Goal: Task Accomplishment & Management: Manage account settings

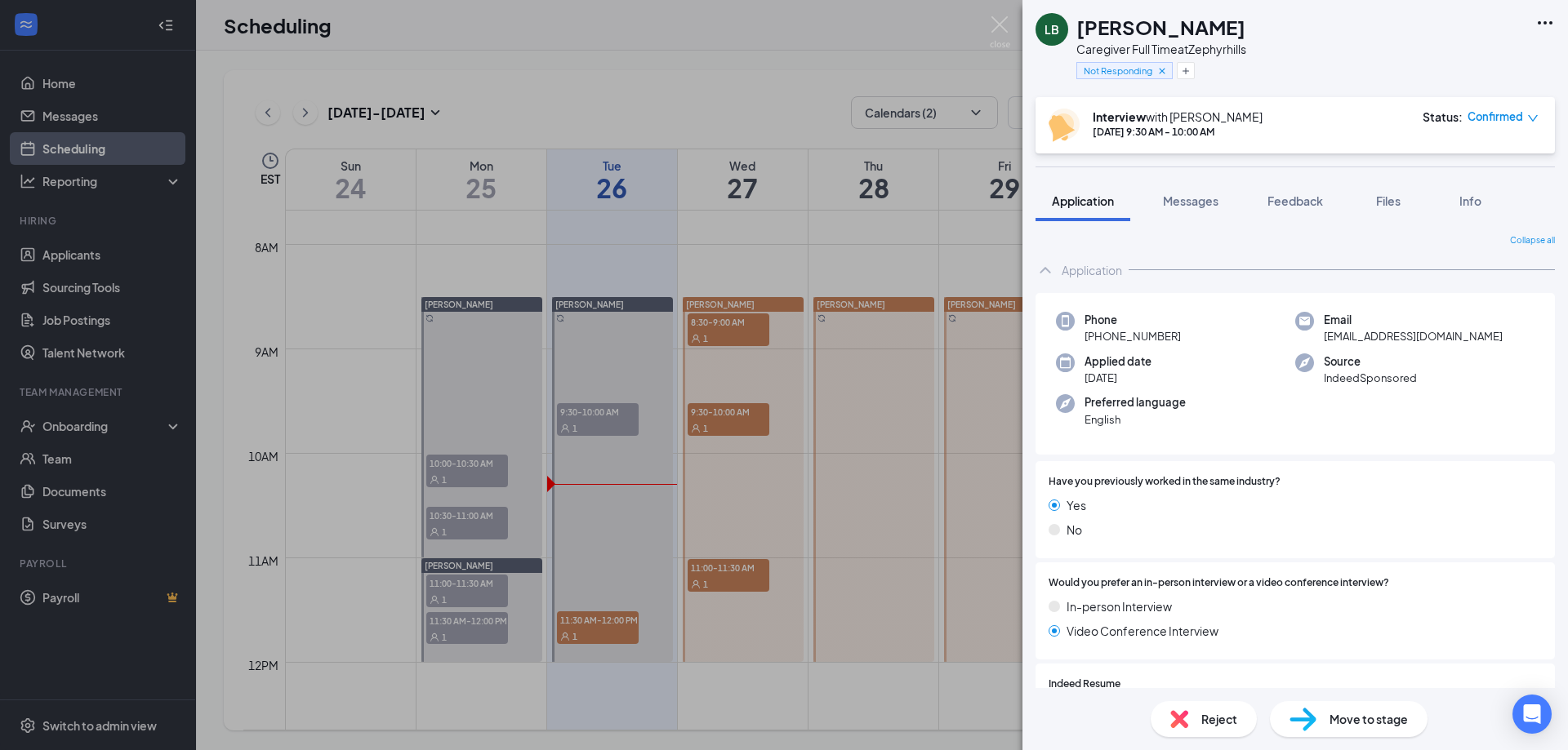
scroll to position [82, 0]
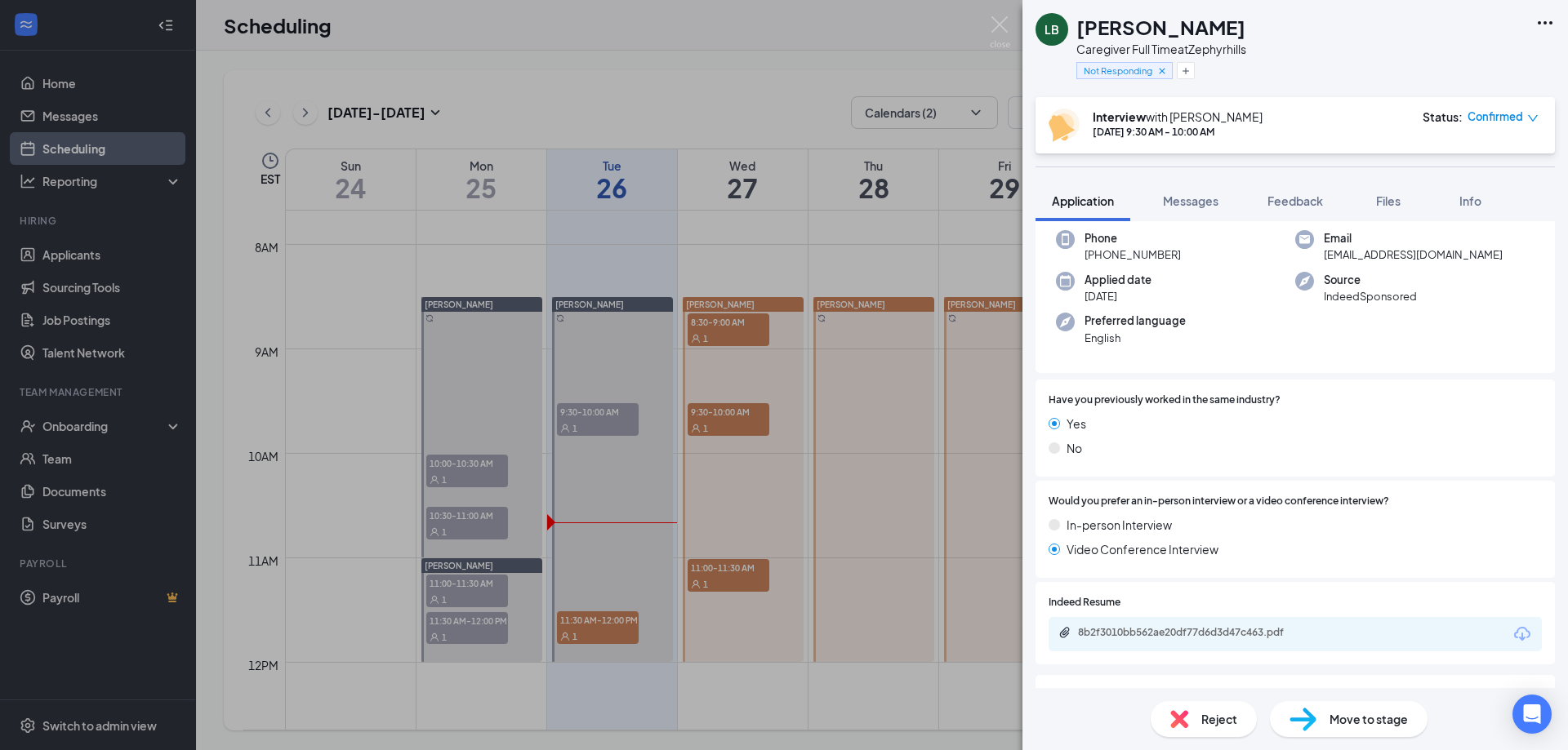
click at [810, 30] on div "LB [PERSON_NAME] Caregiver Full Time at Zephyrhills Not Responding Interview wi…" at bounding box center [784, 375] width 1568 height 750
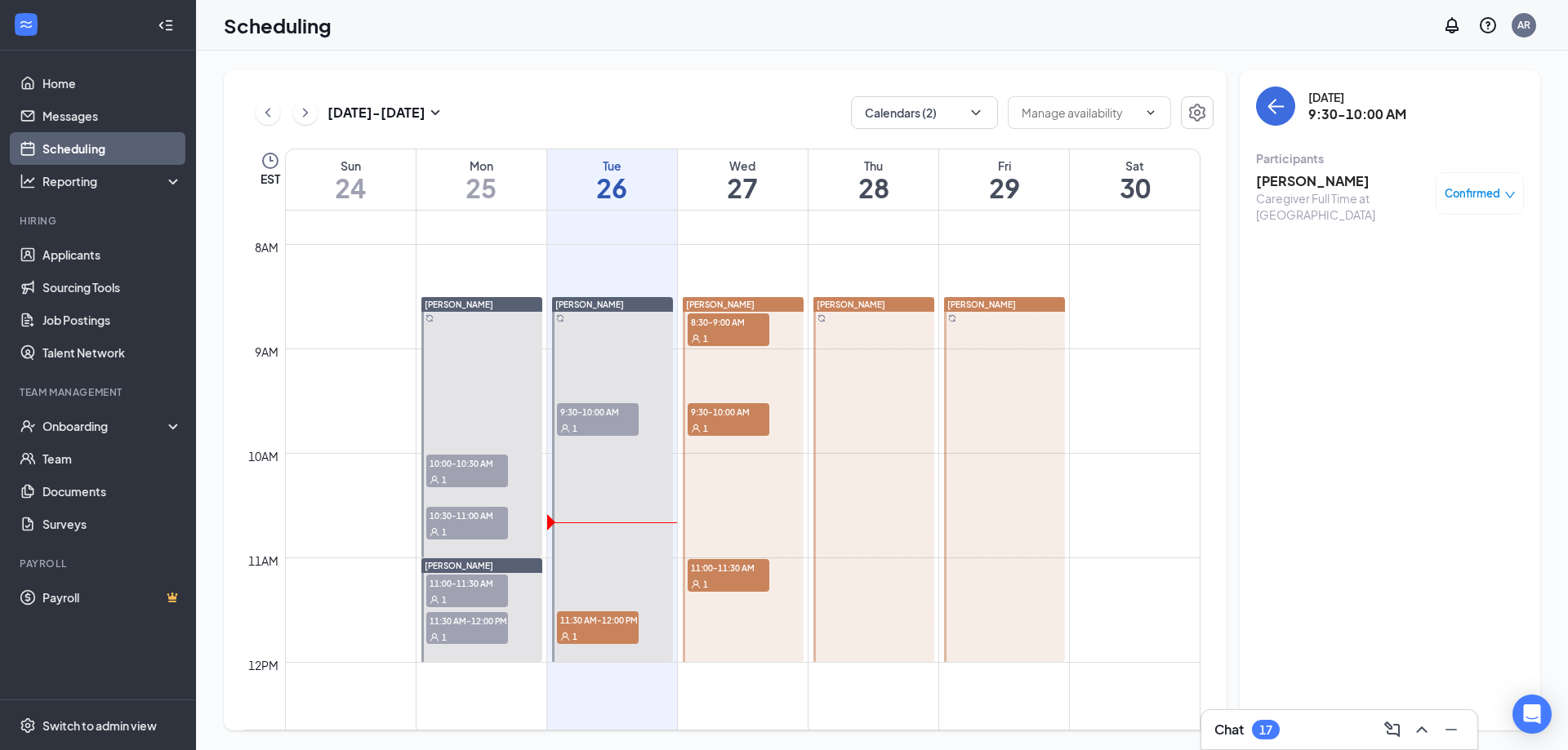
click at [802, 44] on div "Scheduling AR" at bounding box center [882, 25] width 1372 height 51
click at [104, 255] on link "Applicants" at bounding box center [113, 254] width 140 height 33
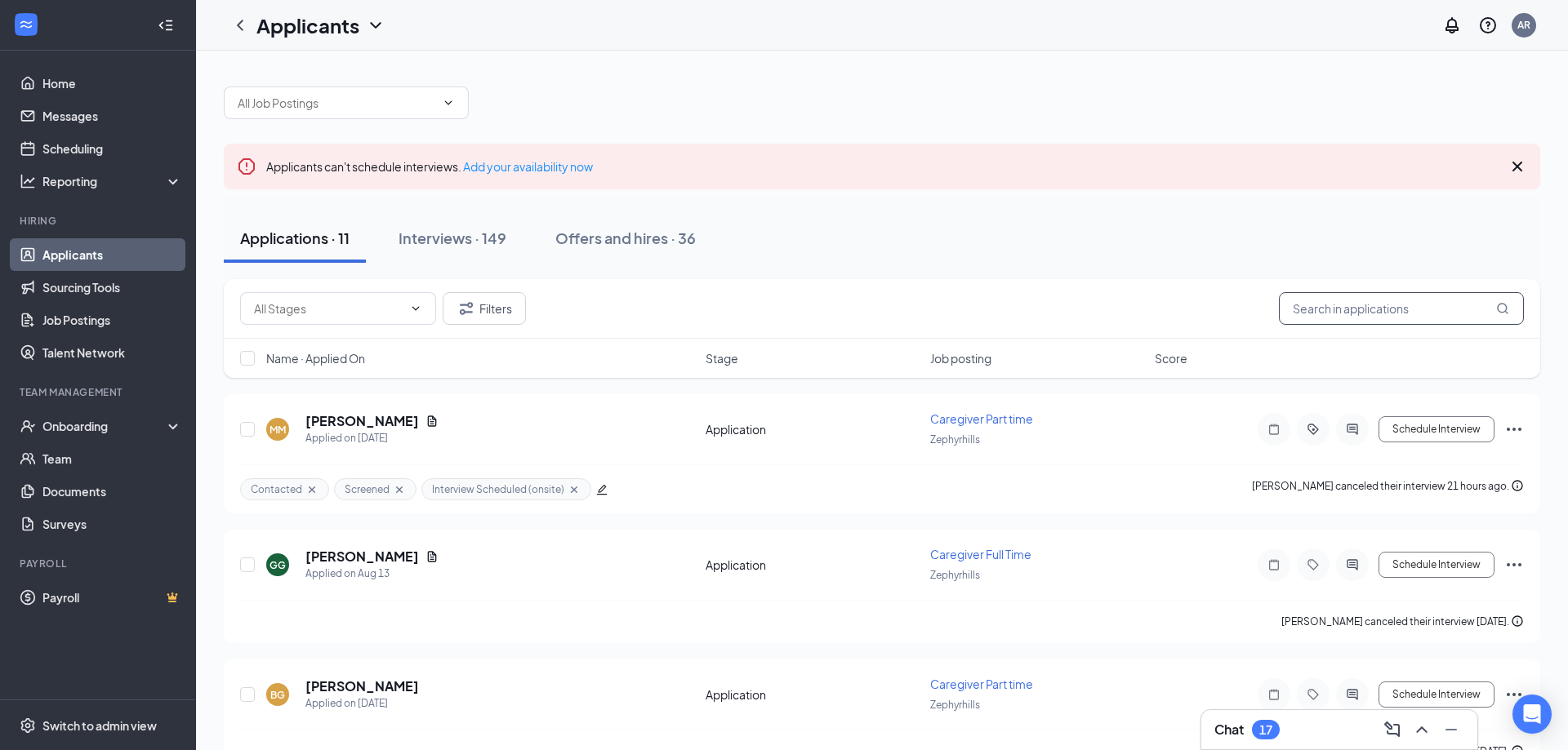
click at [1339, 317] on input "text" at bounding box center [1401, 309] width 245 height 33
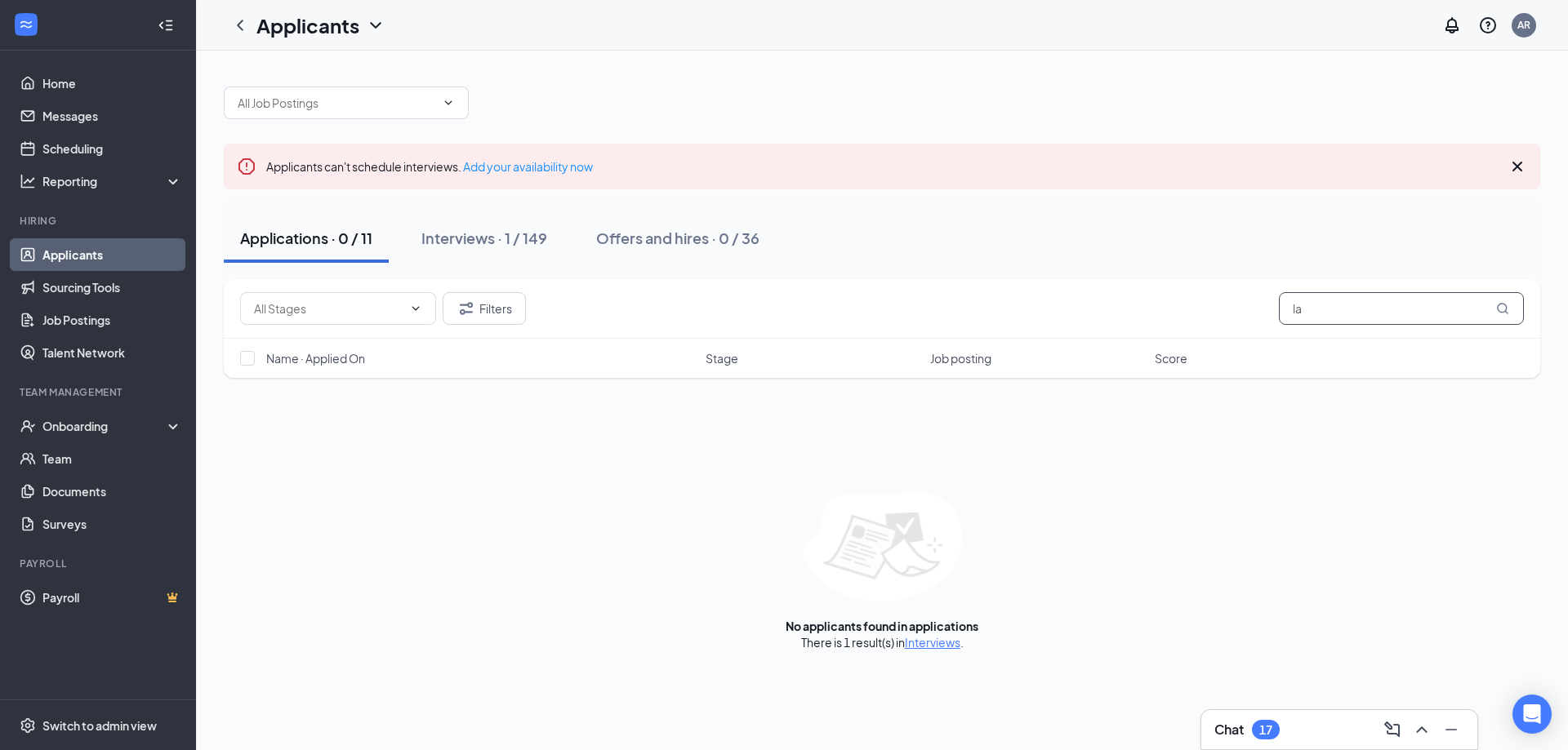
type input "l"
type input "[PERSON_NAME]"
click at [491, 239] on div "Interviews · 1 / 149" at bounding box center [484, 238] width 125 height 20
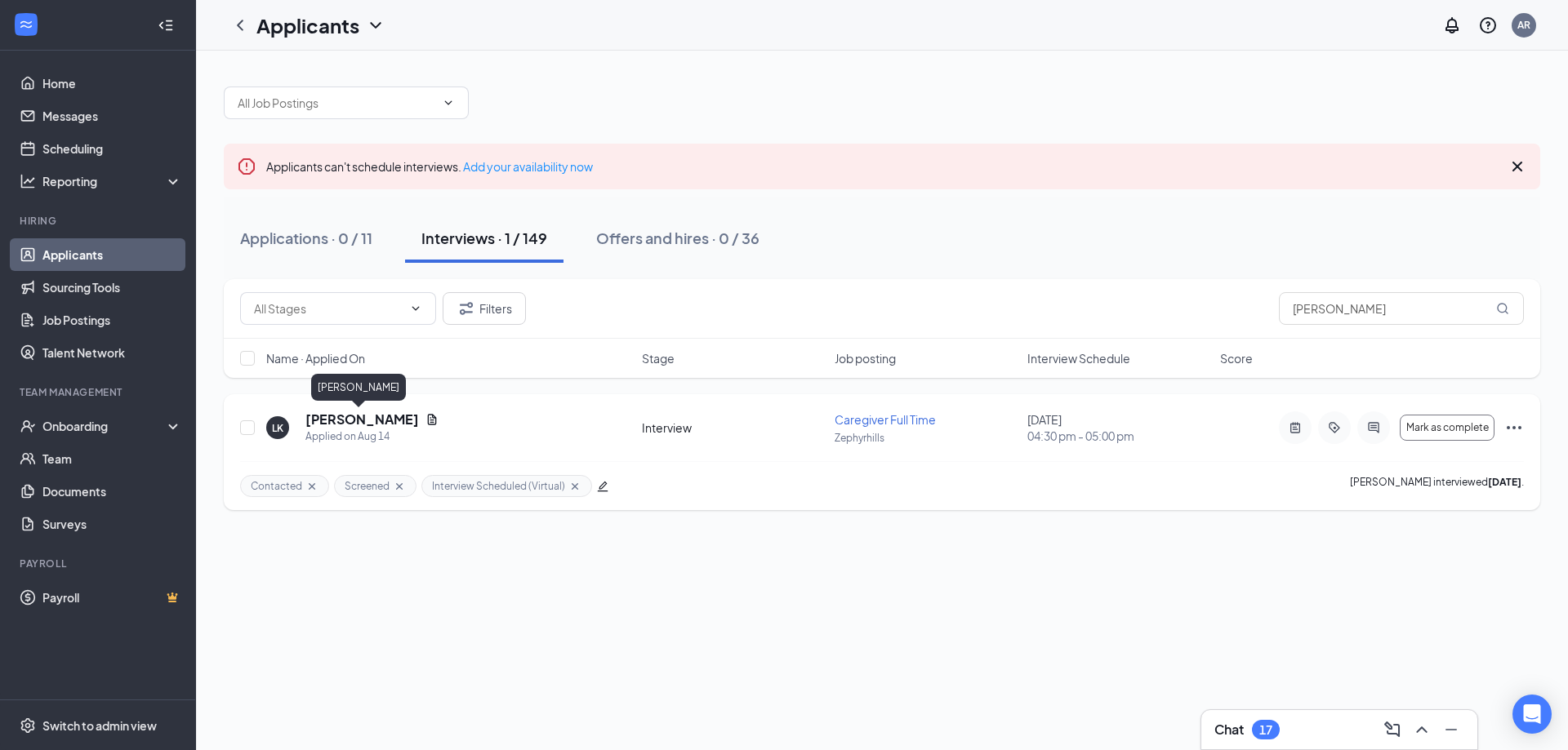
click at [351, 417] on h5 "[PERSON_NAME]" at bounding box center [362, 419] width 114 height 18
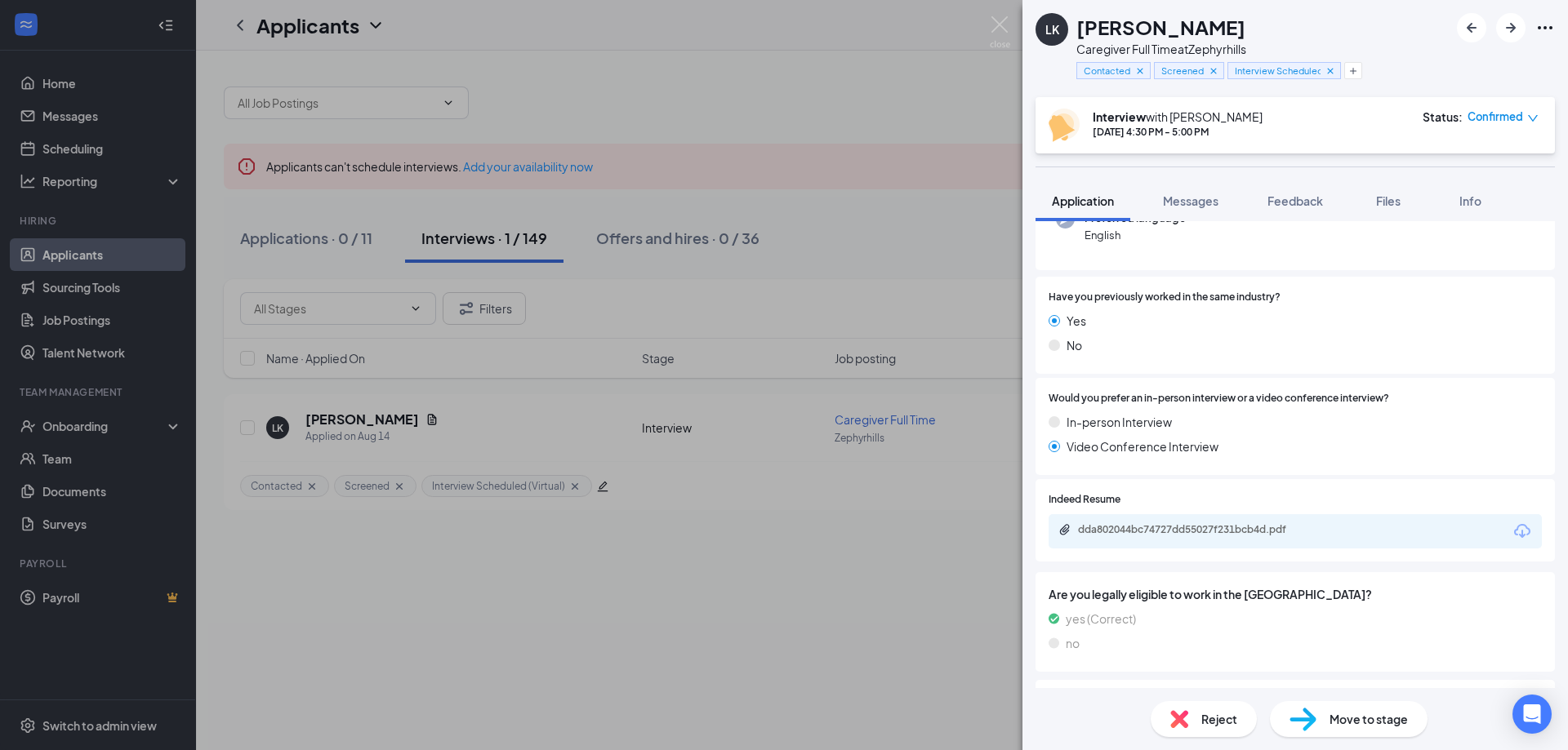
scroll to position [245, 0]
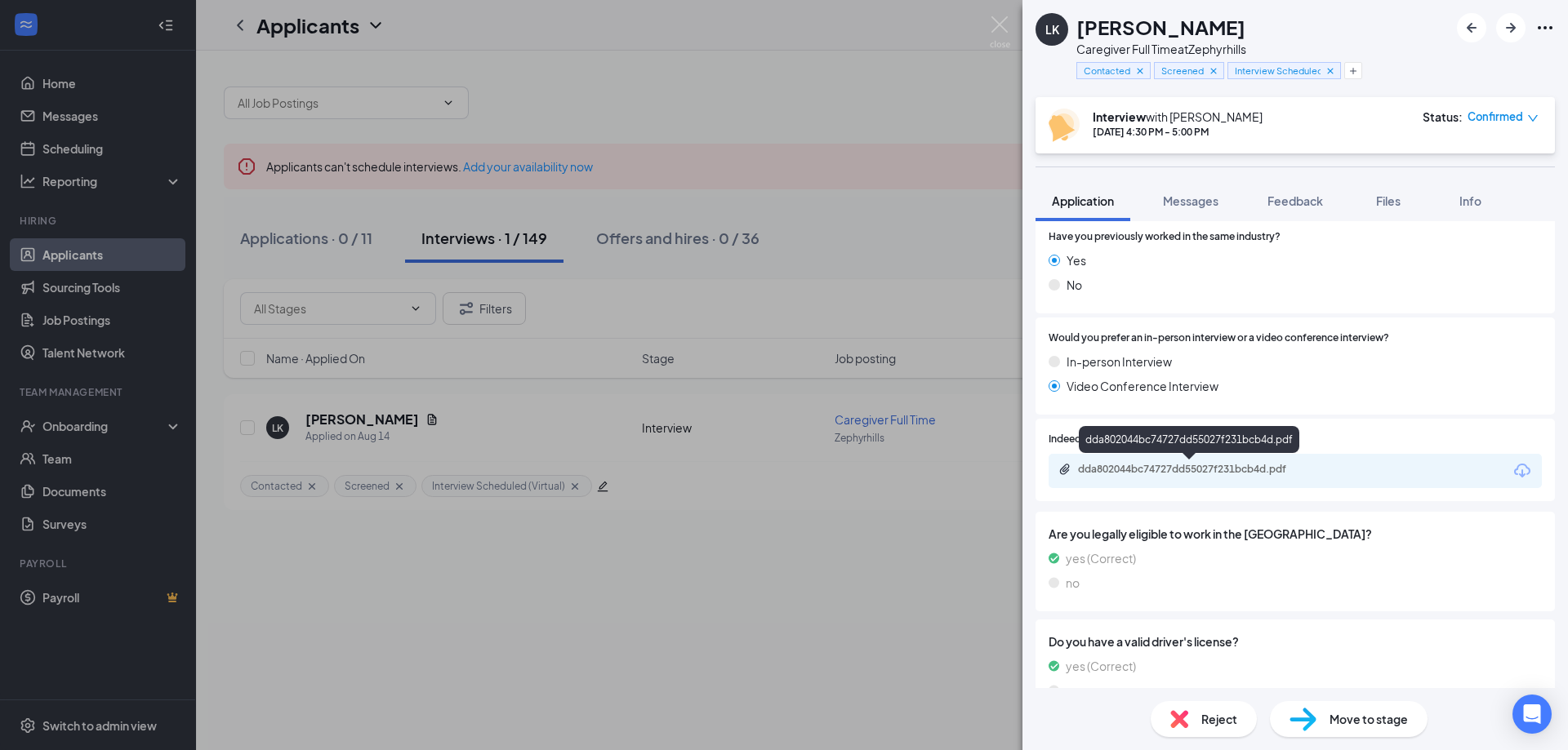
click at [1105, 468] on div "dda802044bc74727dd55027f231bcb4d.pdf" at bounding box center [1192, 469] width 229 height 13
click at [1174, 733] on div "Reject" at bounding box center [1203, 719] width 106 height 36
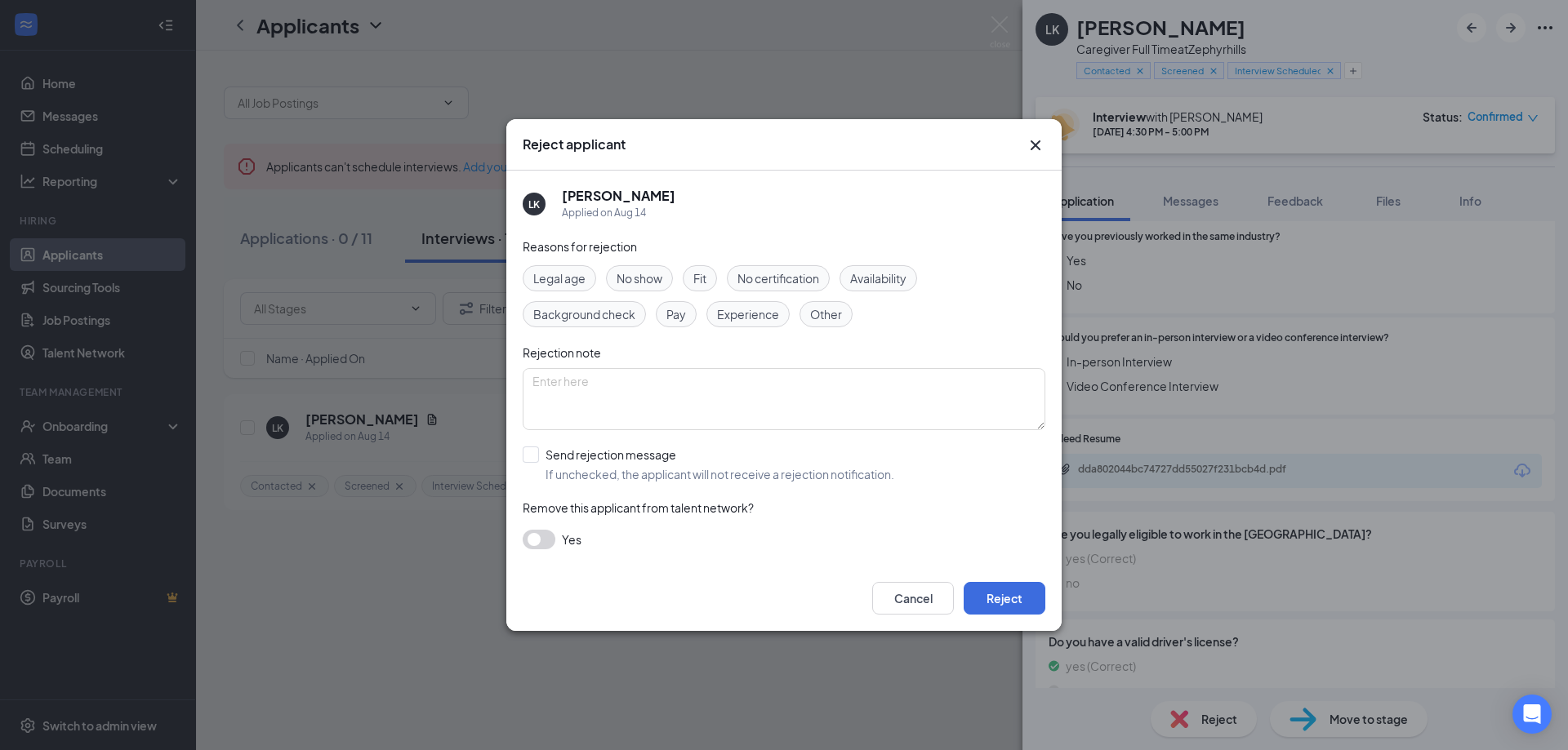
drag, startPoint x: 658, startPoint y: 298, endPoint x: 678, endPoint y: 313, distance: 25.0
click at [660, 298] on div "Legal age No show Fit No certification Availability Background check Pay Experi…" at bounding box center [783, 296] width 522 height 62
click at [678, 313] on span "Pay" at bounding box center [676, 314] width 20 height 18
click at [623, 401] on textarea at bounding box center [783, 399] width 522 height 62
type textarea "Does not want lower than $16."
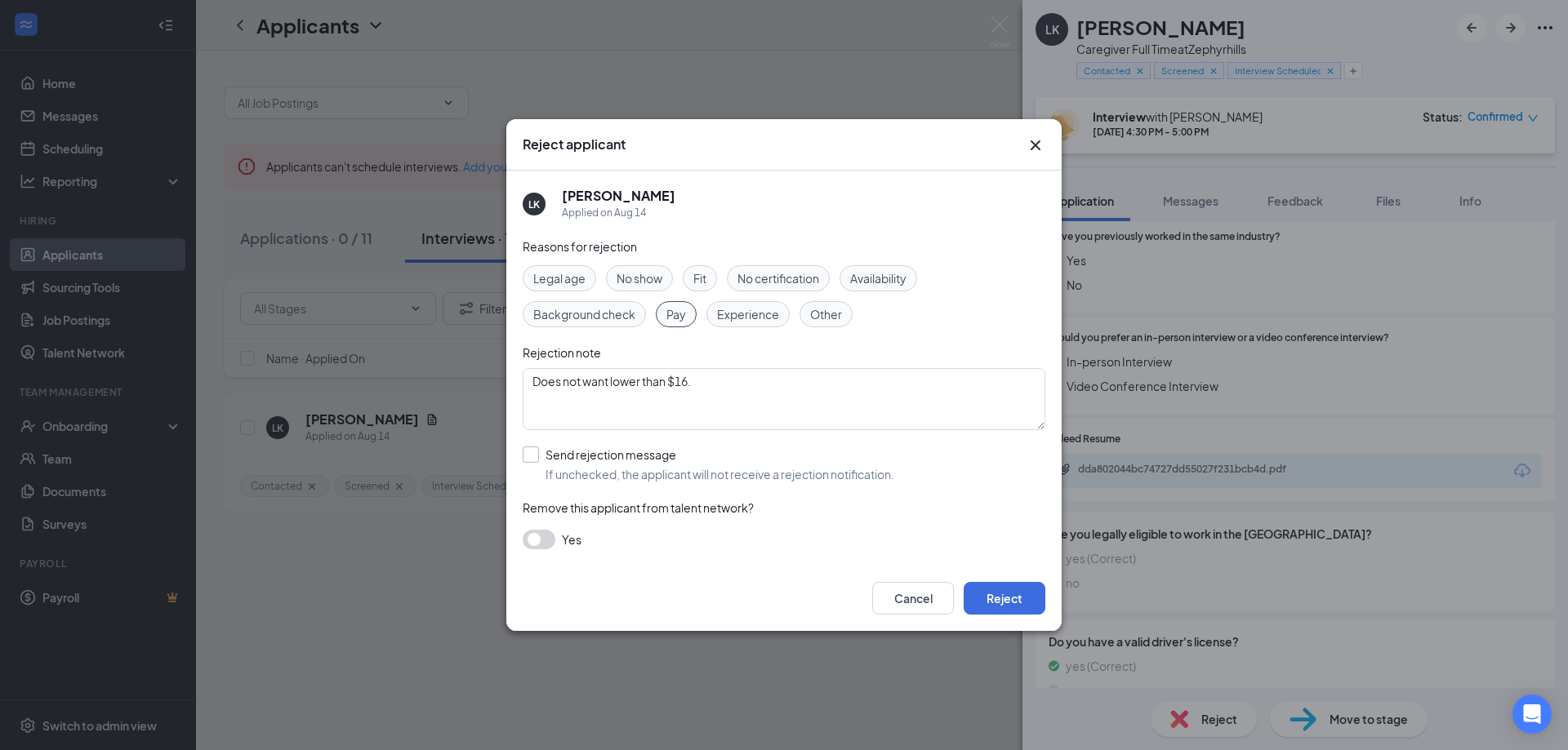
click at [533, 447] on input "Send rejection message If unchecked, the applicant will not receive a rejection…" at bounding box center [708, 465] width 372 height 36
checkbox input "true"
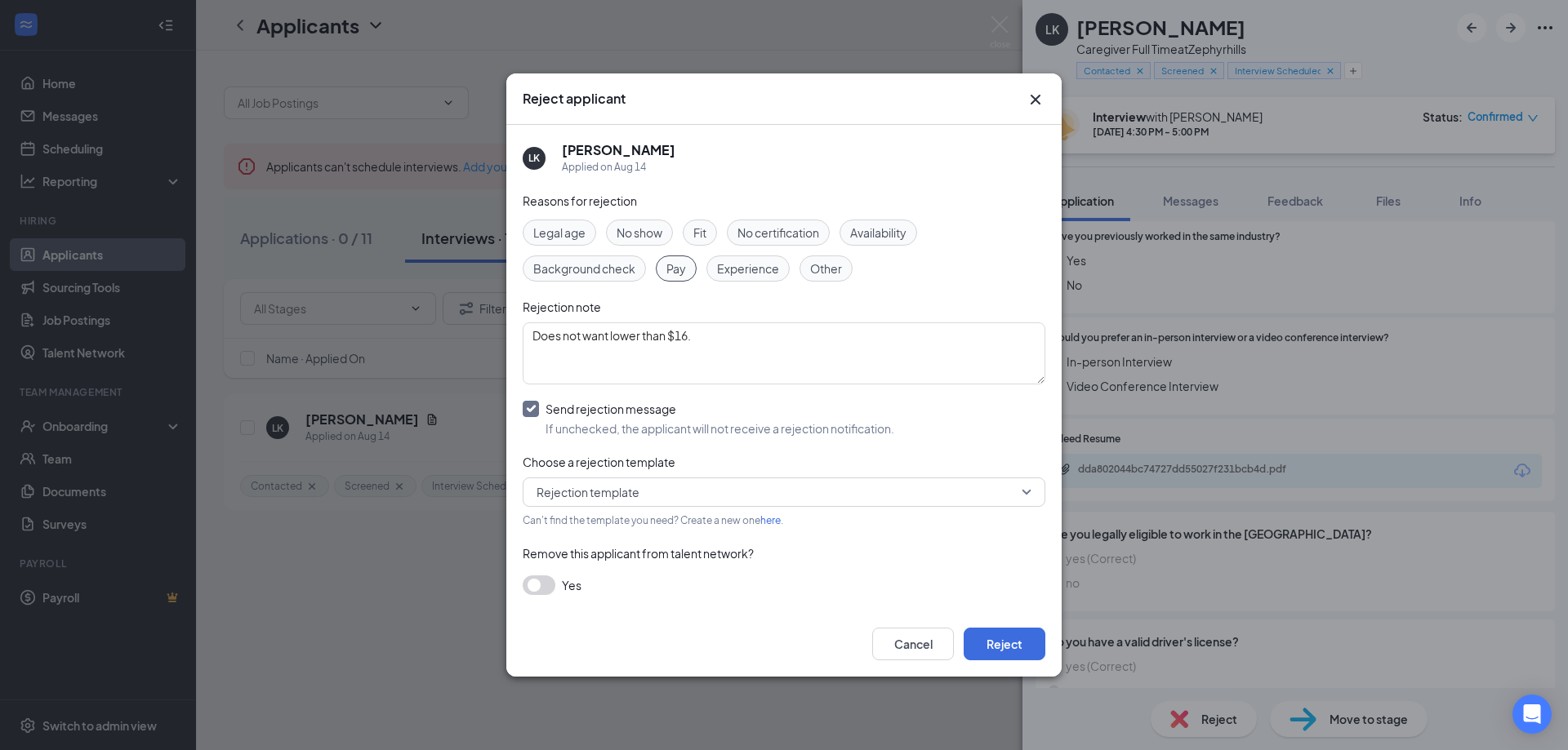
click at [821, 271] on span "Other" at bounding box center [826, 269] width 32 height 18
click at [1006, 635] on button "Reject" at bounding box center [1004, 644] width 82 height 33
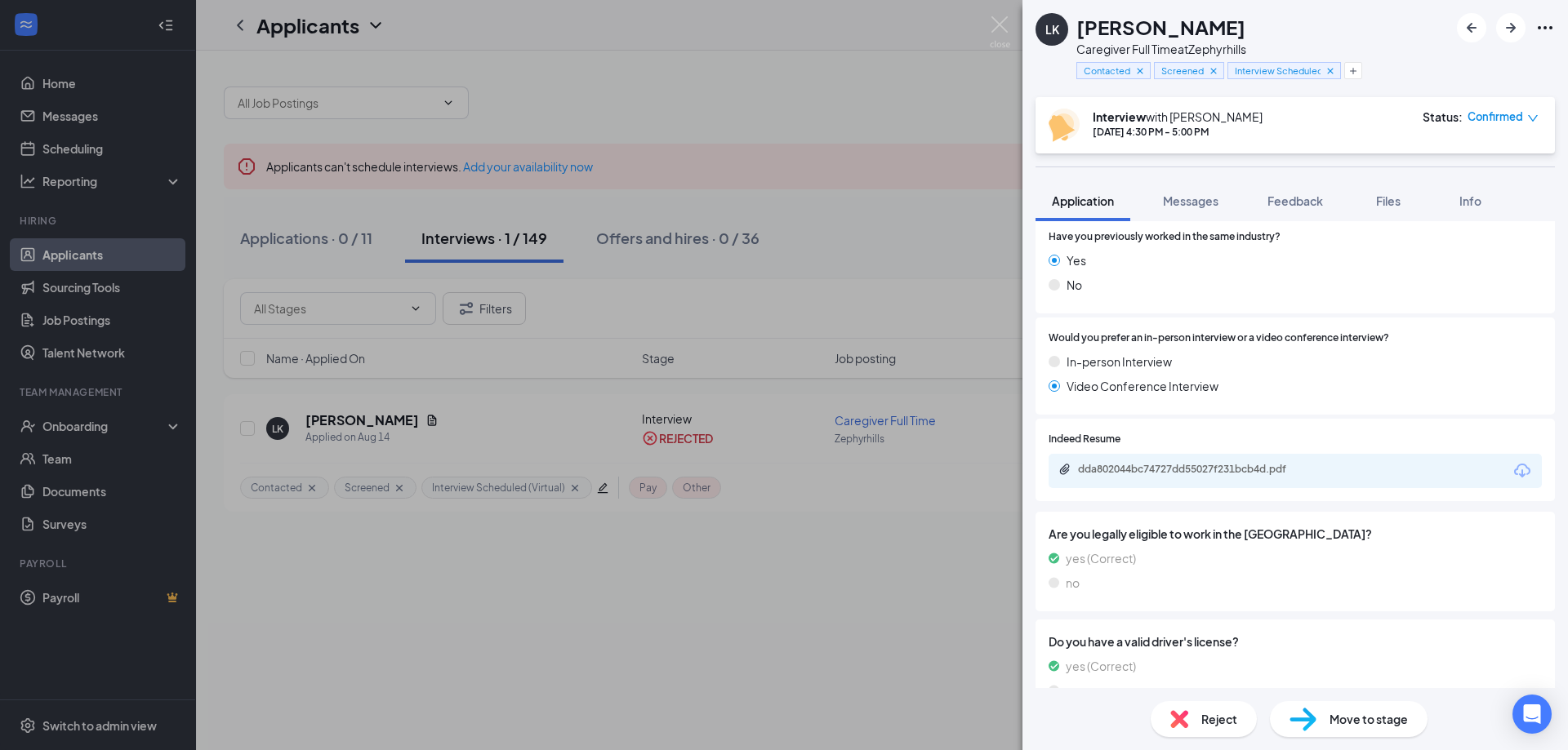
click at [761, 111] on div "[PERSON_NAME] Caregiver Full Time at Zephyrhills Contacted Screened Interview S…" at bounding box center [784, 375] width 1568 height 750
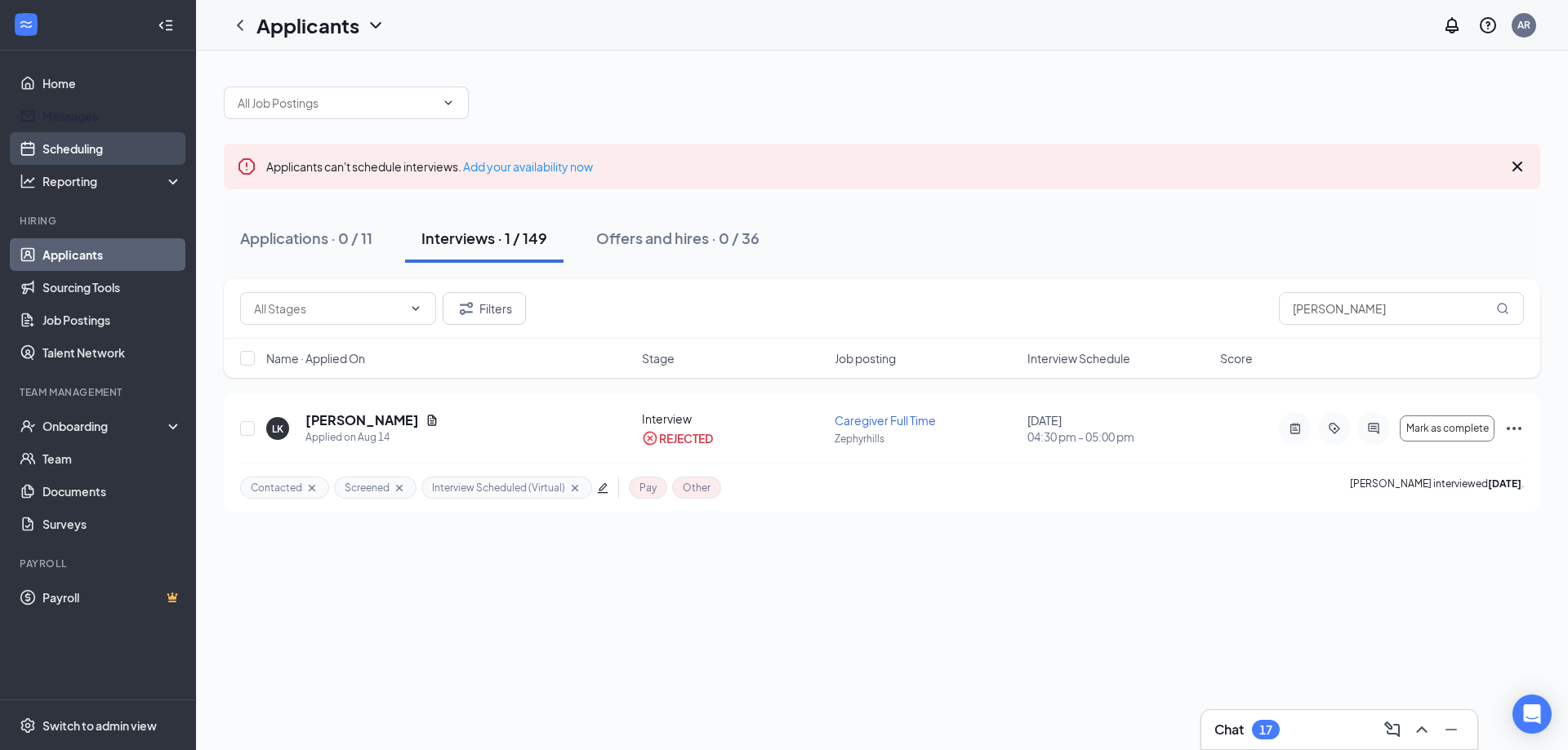
click at [104, 133] on link "Scheduling" at bounding box center [113, 149] width 140 height 33
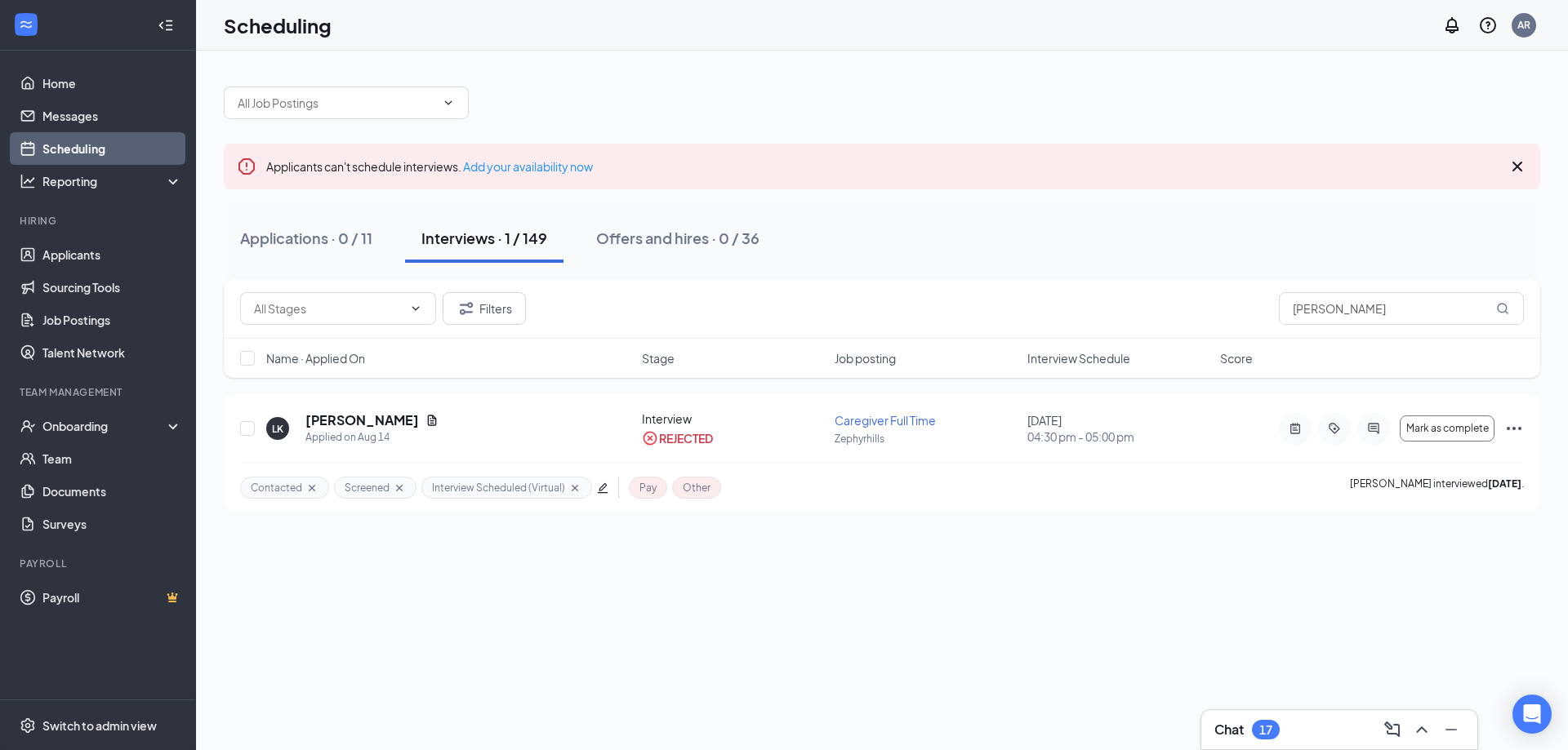
click at [103, 145] on link "Scheduling" at bounding box center [113, 149] width 140 height 33
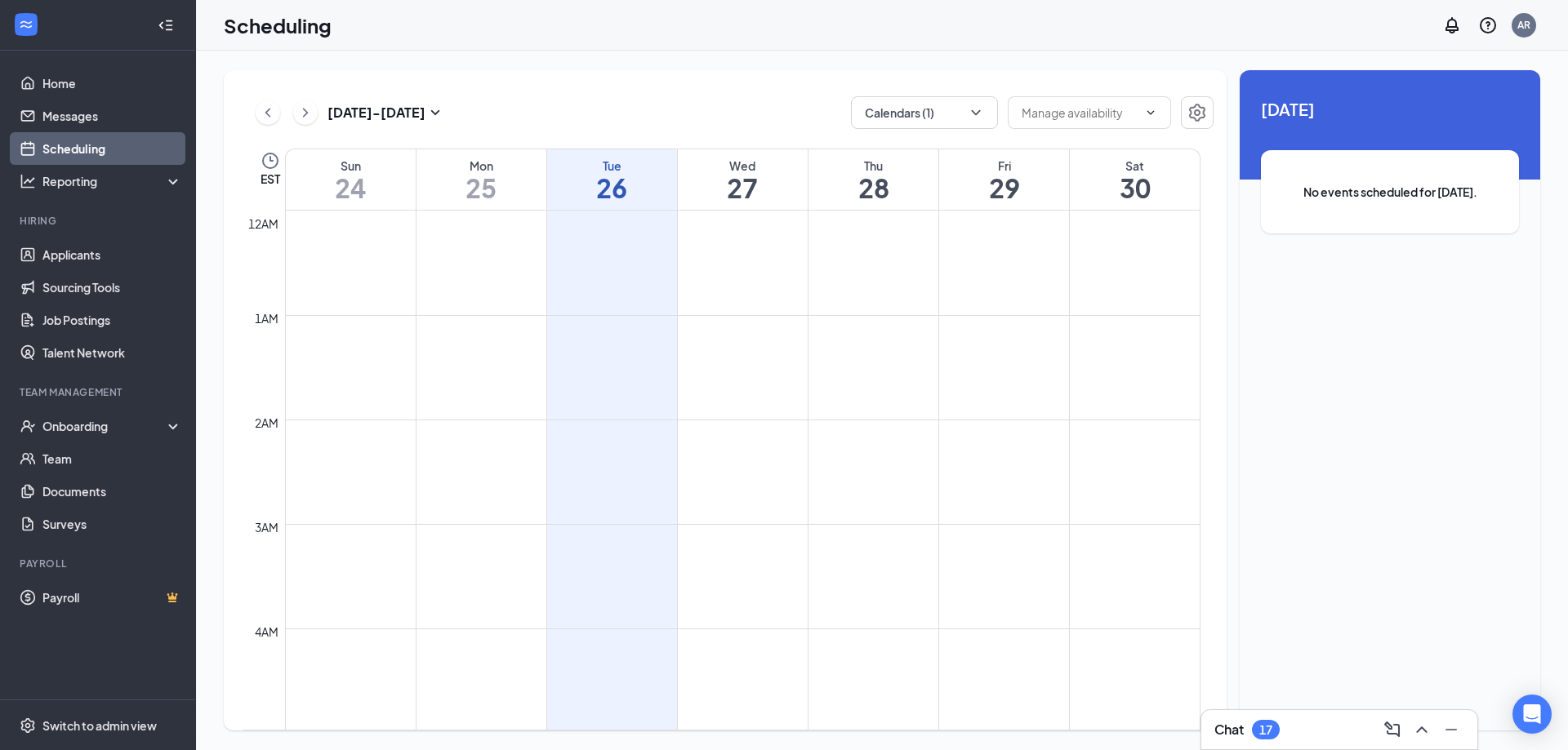
scroll to position [802, 0]
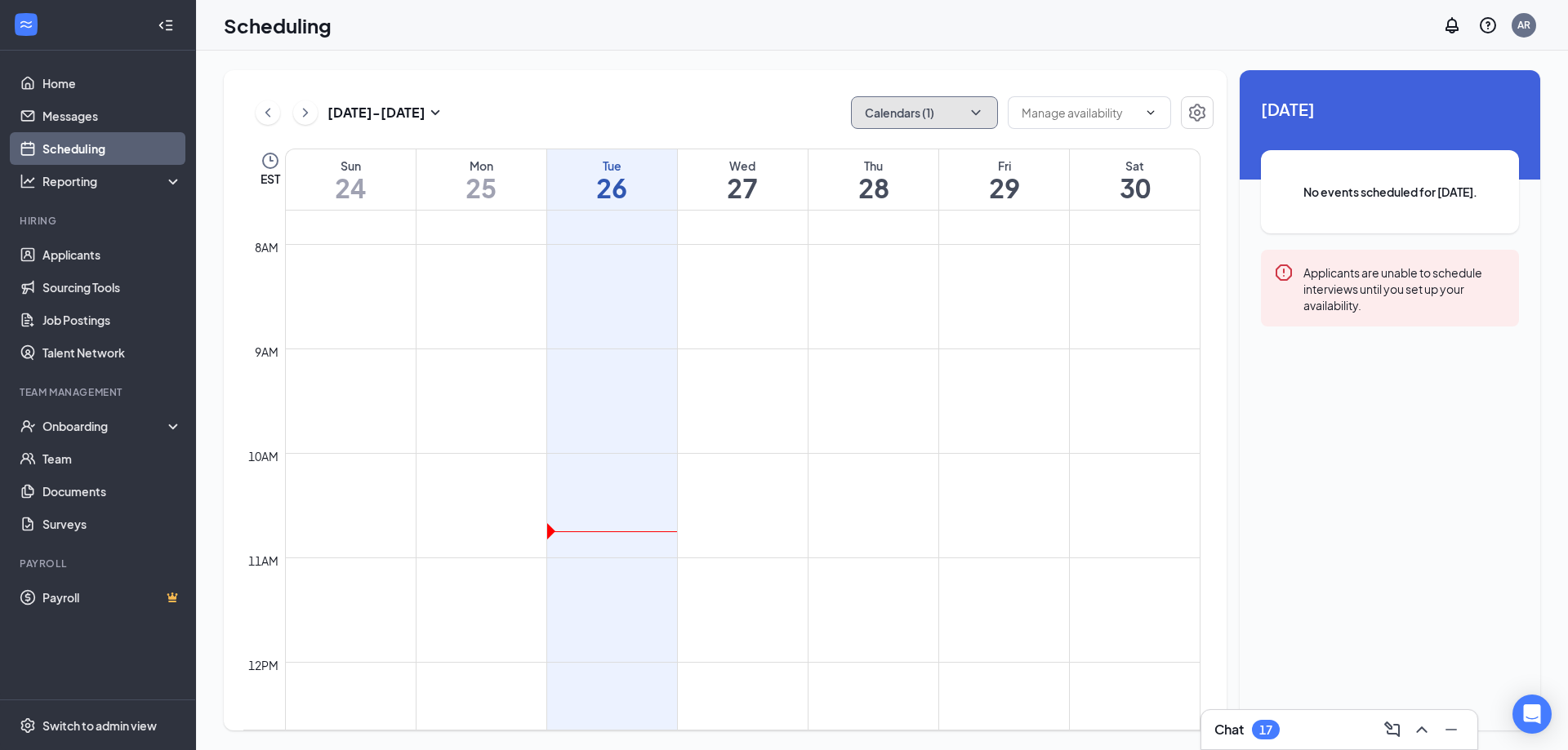
click at [956, 119] on button "Calendars (1)" at bounding box center [924, 113] width 147 height 33
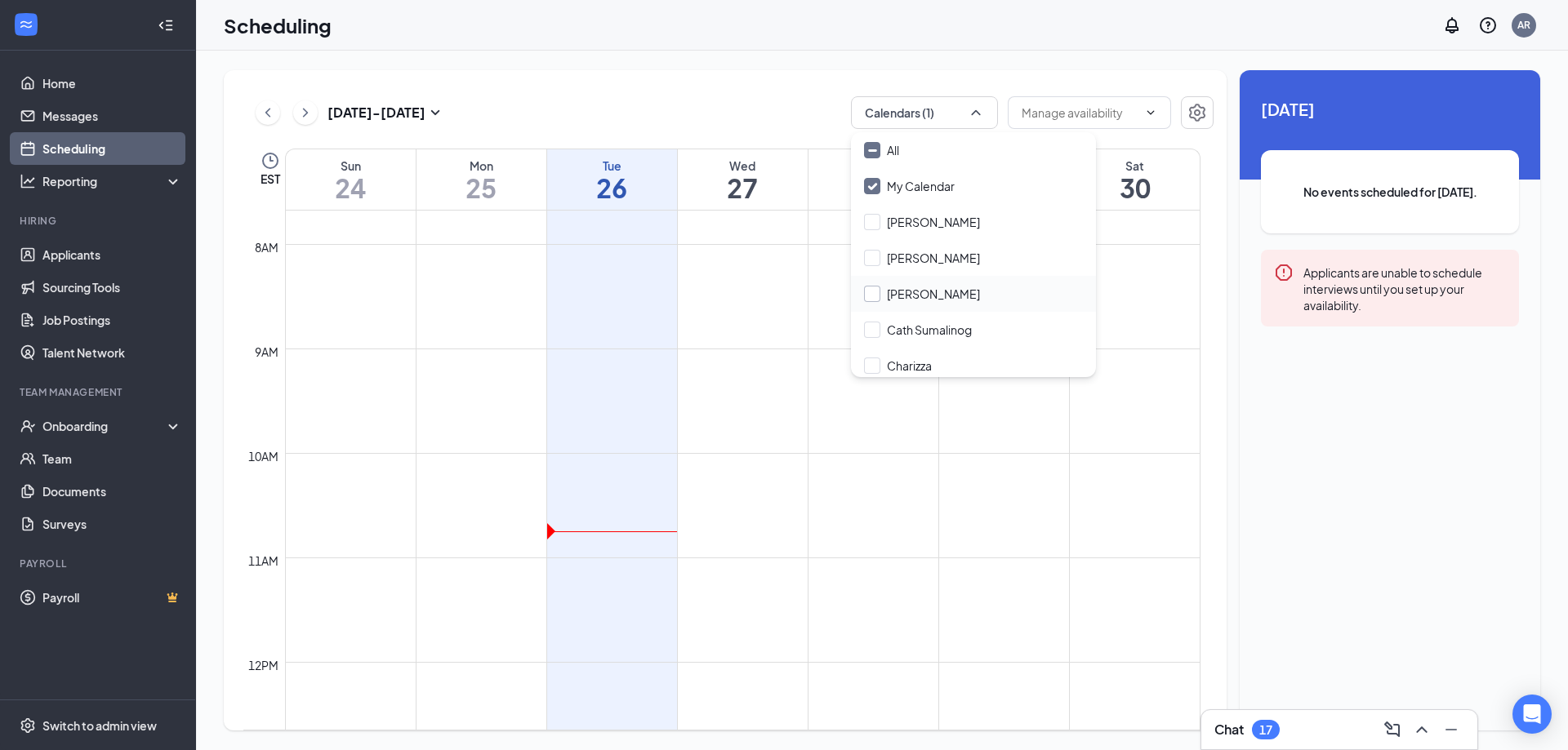
click at [928, 291] on input "[PERSON_NAME]" at bounding box center [922, 294] width 116 height 16
checkbox input "true"
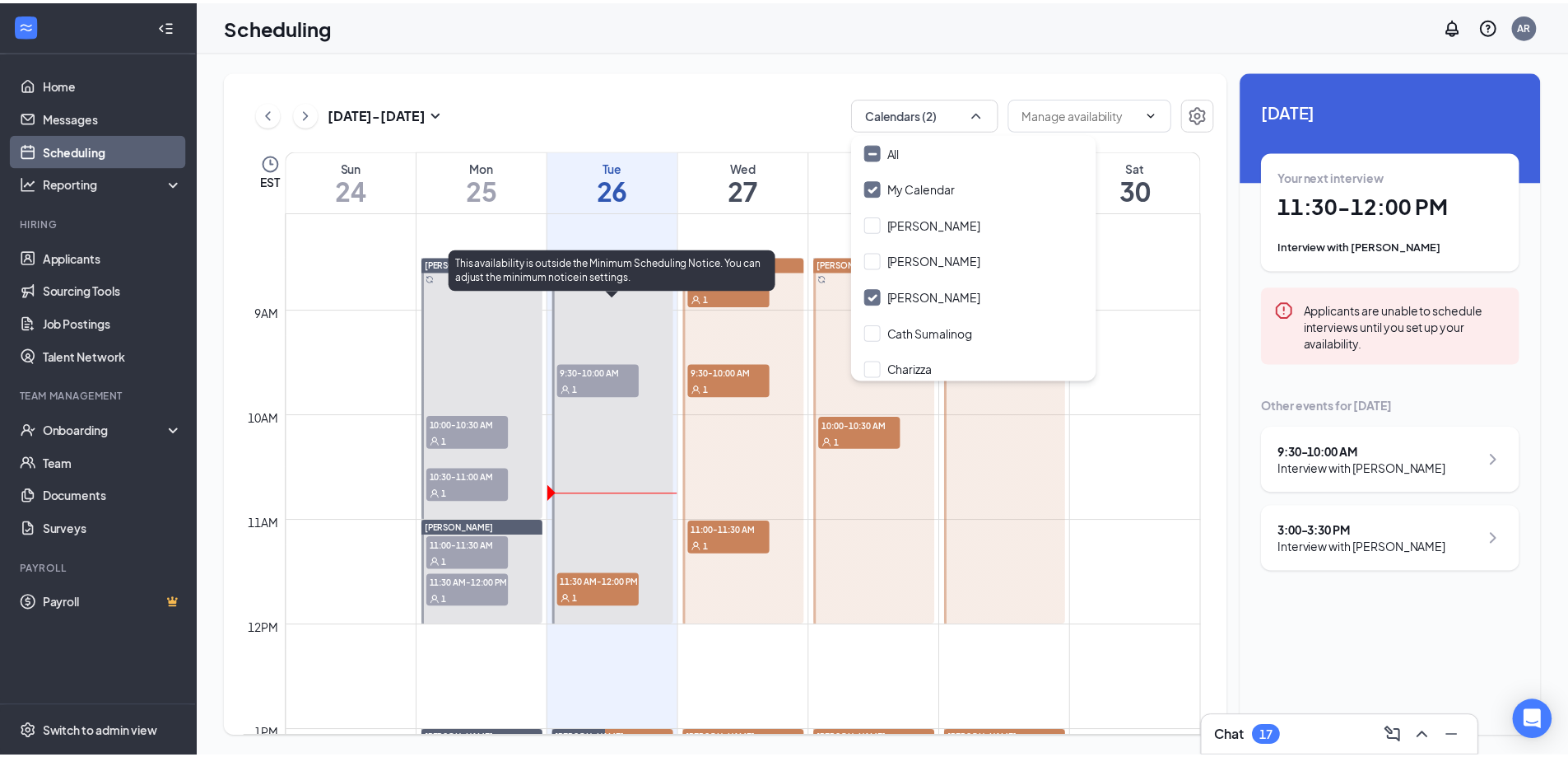
scroll to position [892, 0]
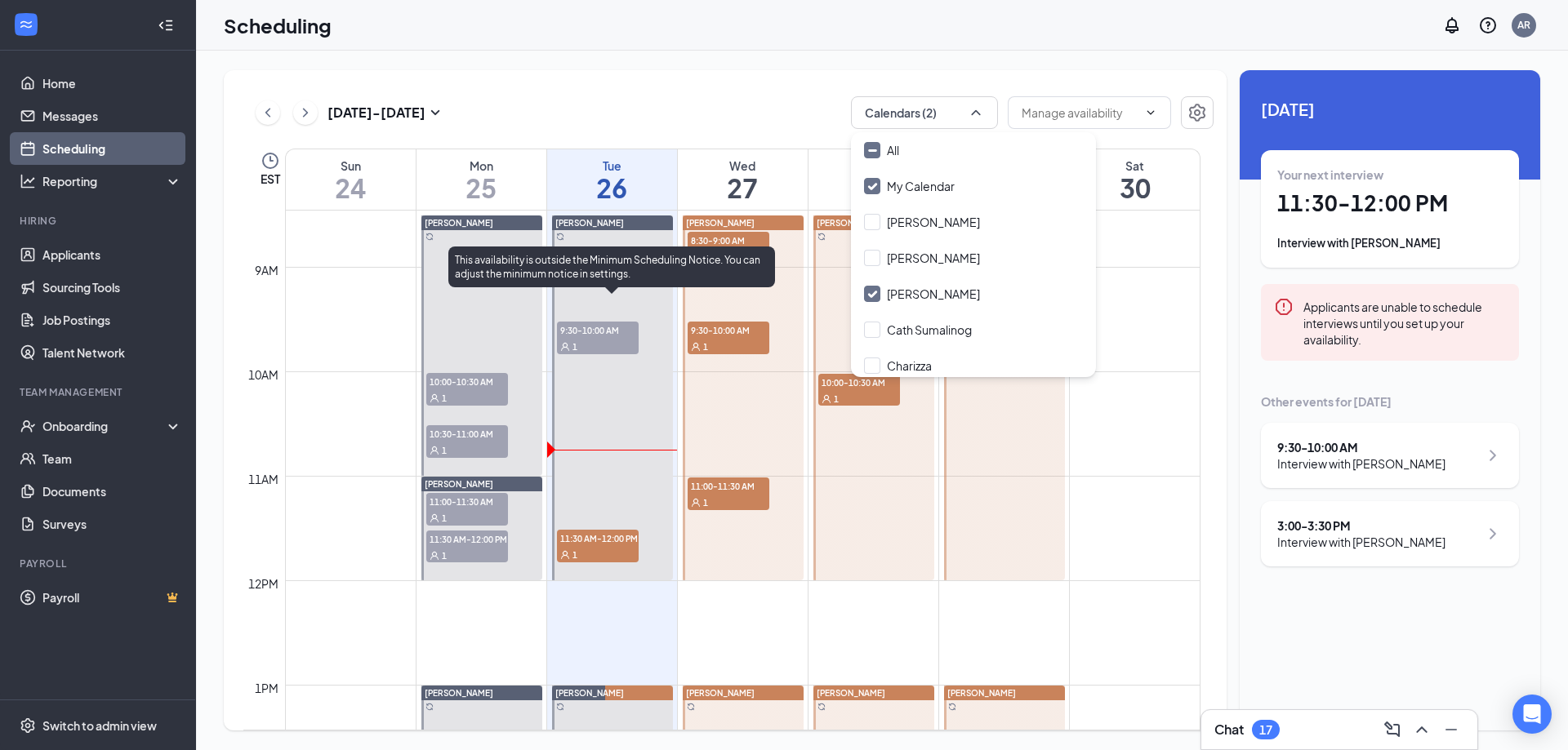
click at [589, 540] on span "11:30 AM-12:00 PM" at bounding box center [598, 538] width 82 height 16
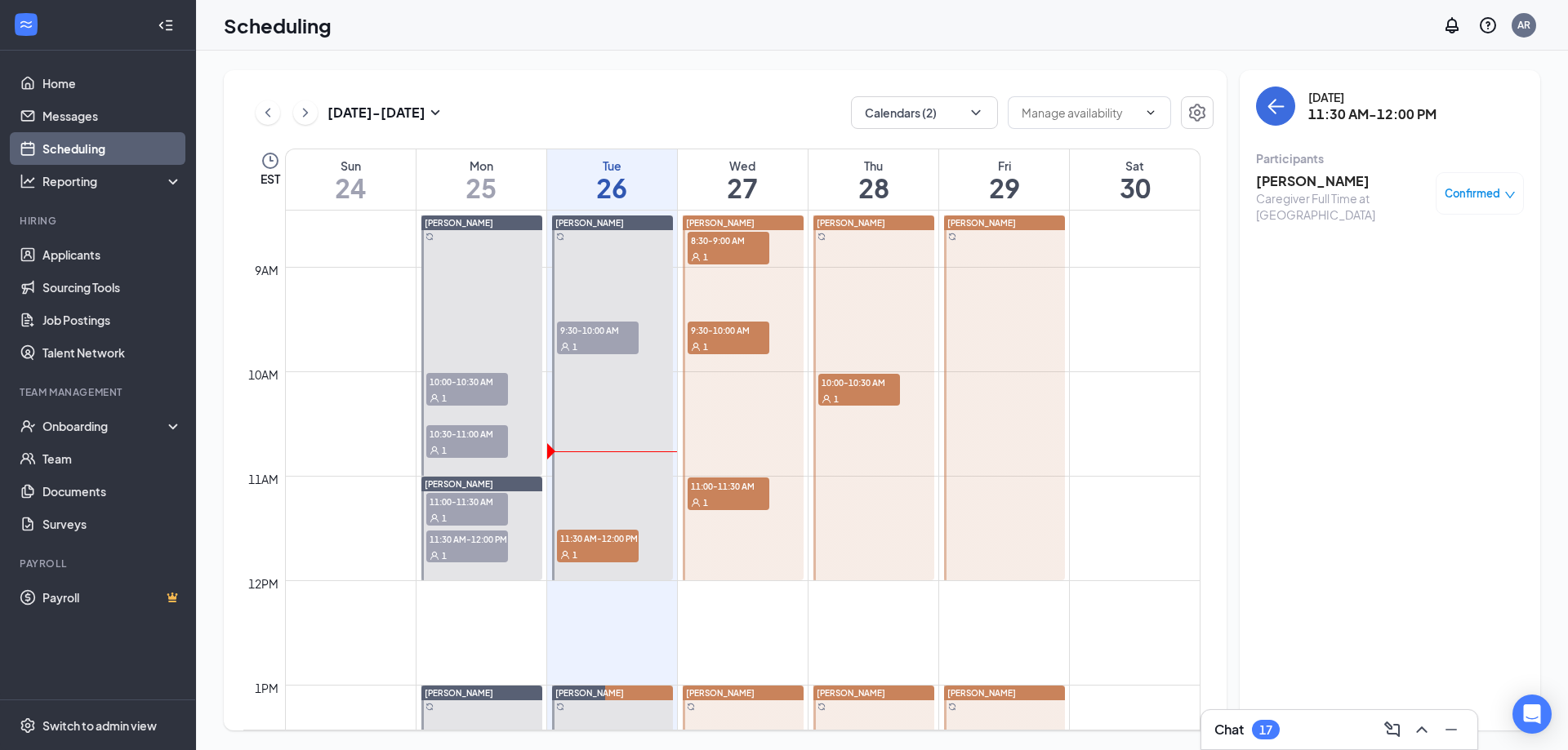
click at [1309, 177] on h3 "[PERSON_NAME]" at bounding box center [1341, 182] width 172 height 18
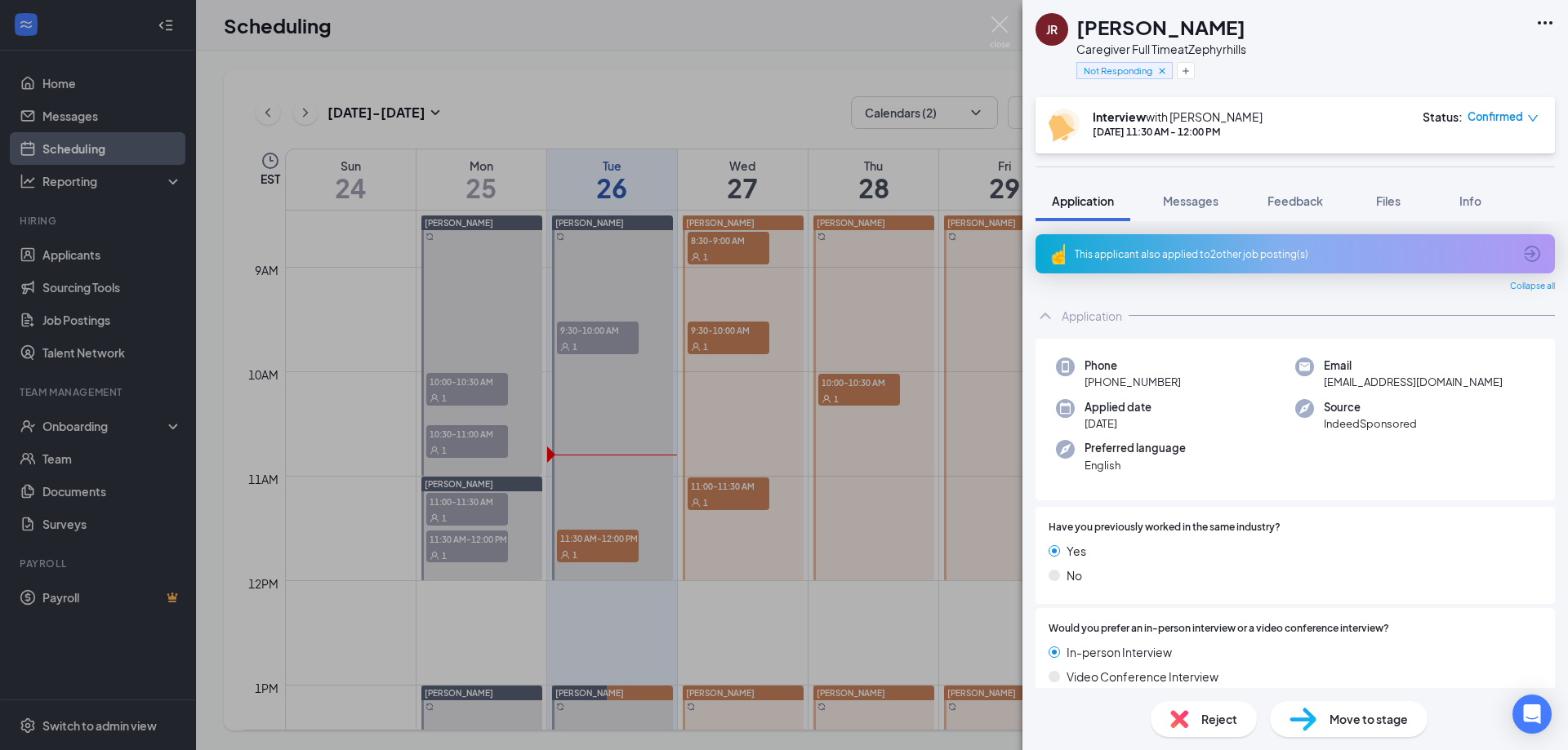
click at [283, 78] on div "JR [PERSON_NAME] Caregiver Full Time at Zephyrhills Not Responding Interview wi…" at bounding box center [784, 375] width 1568 height 750
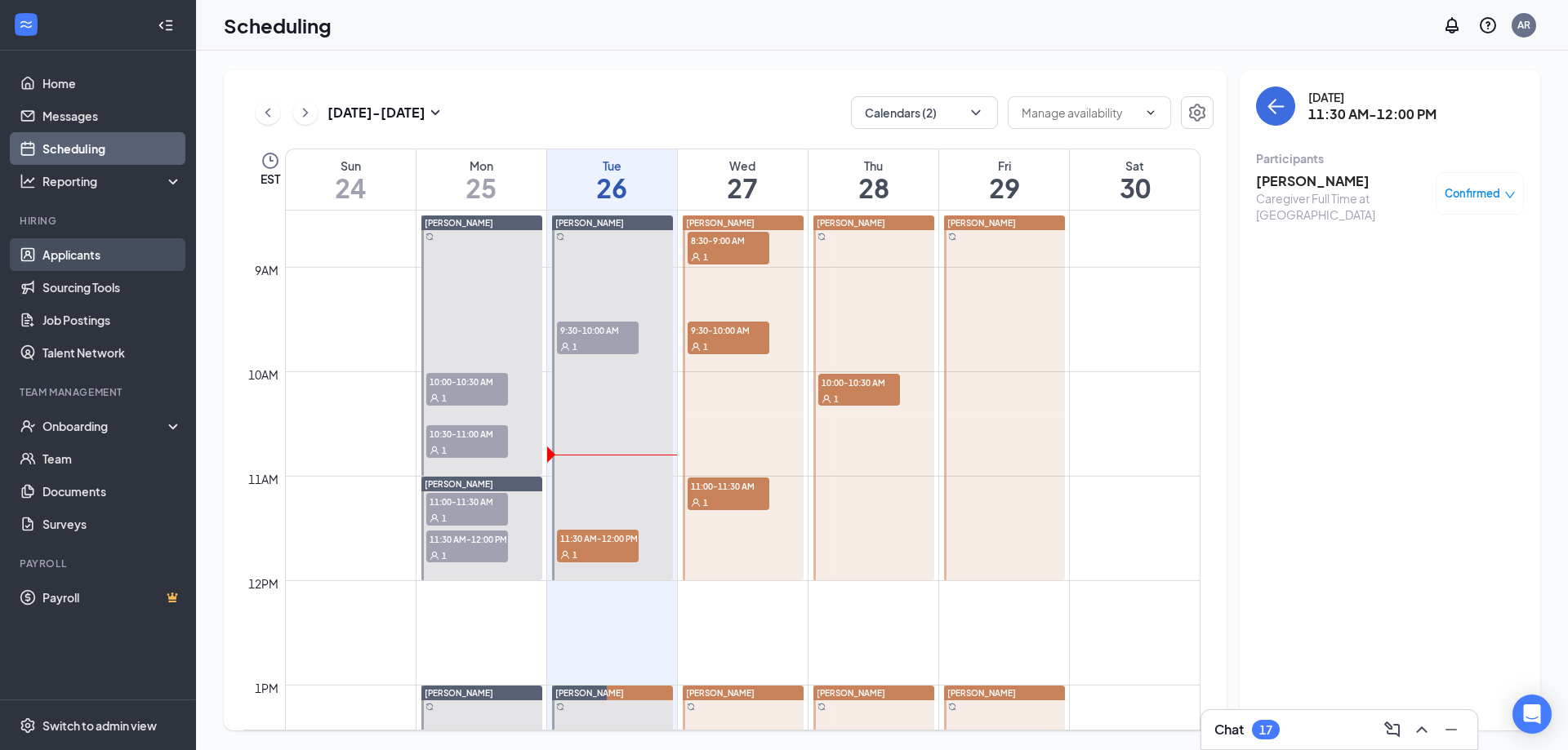
click at [98, 264] on link "Applicants" at bounding box center [113, 254] width 140 height 33
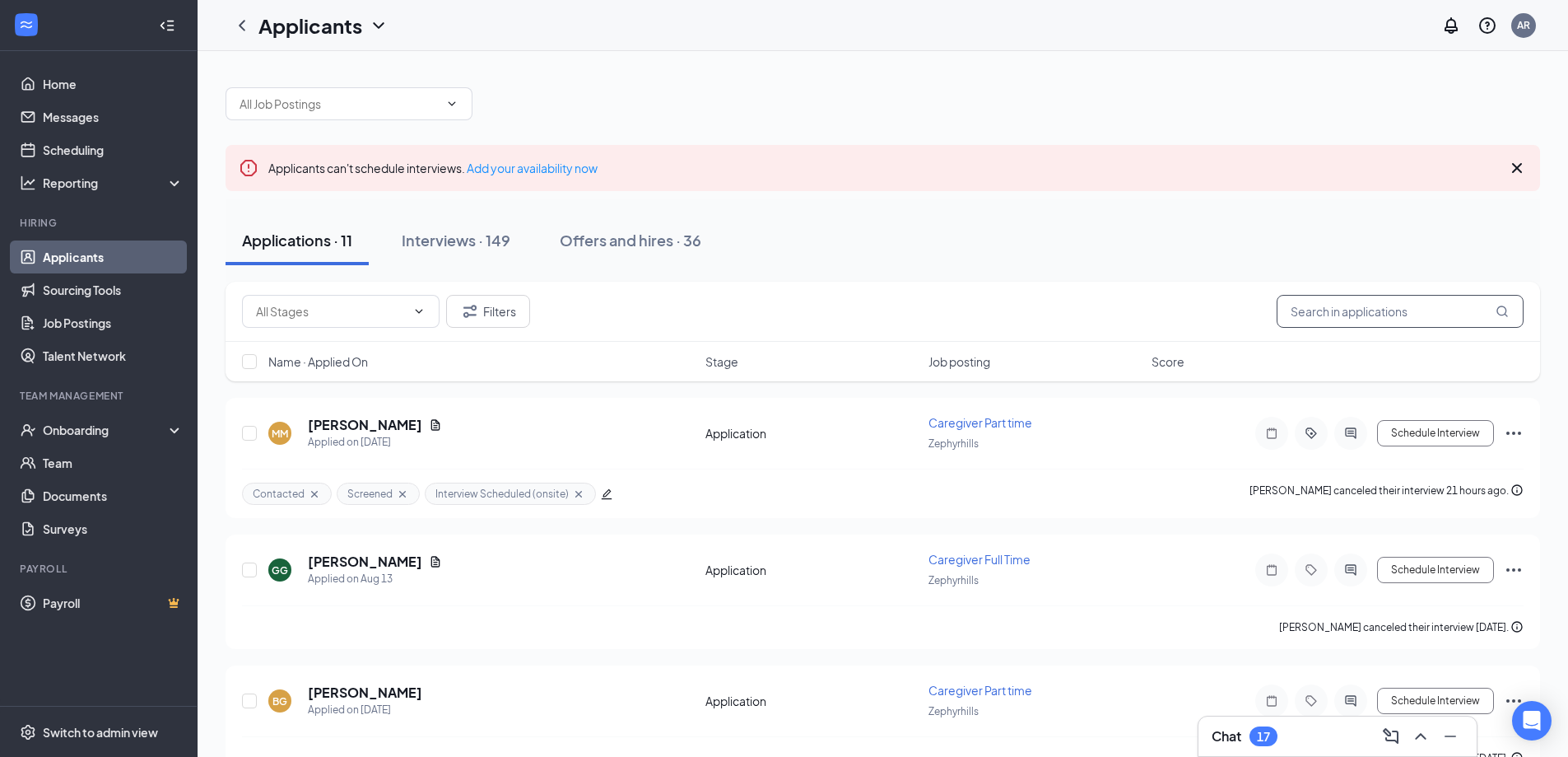
click at [1339, 317] on input "text" at bounding box center [1400, 312] width 247 height 33
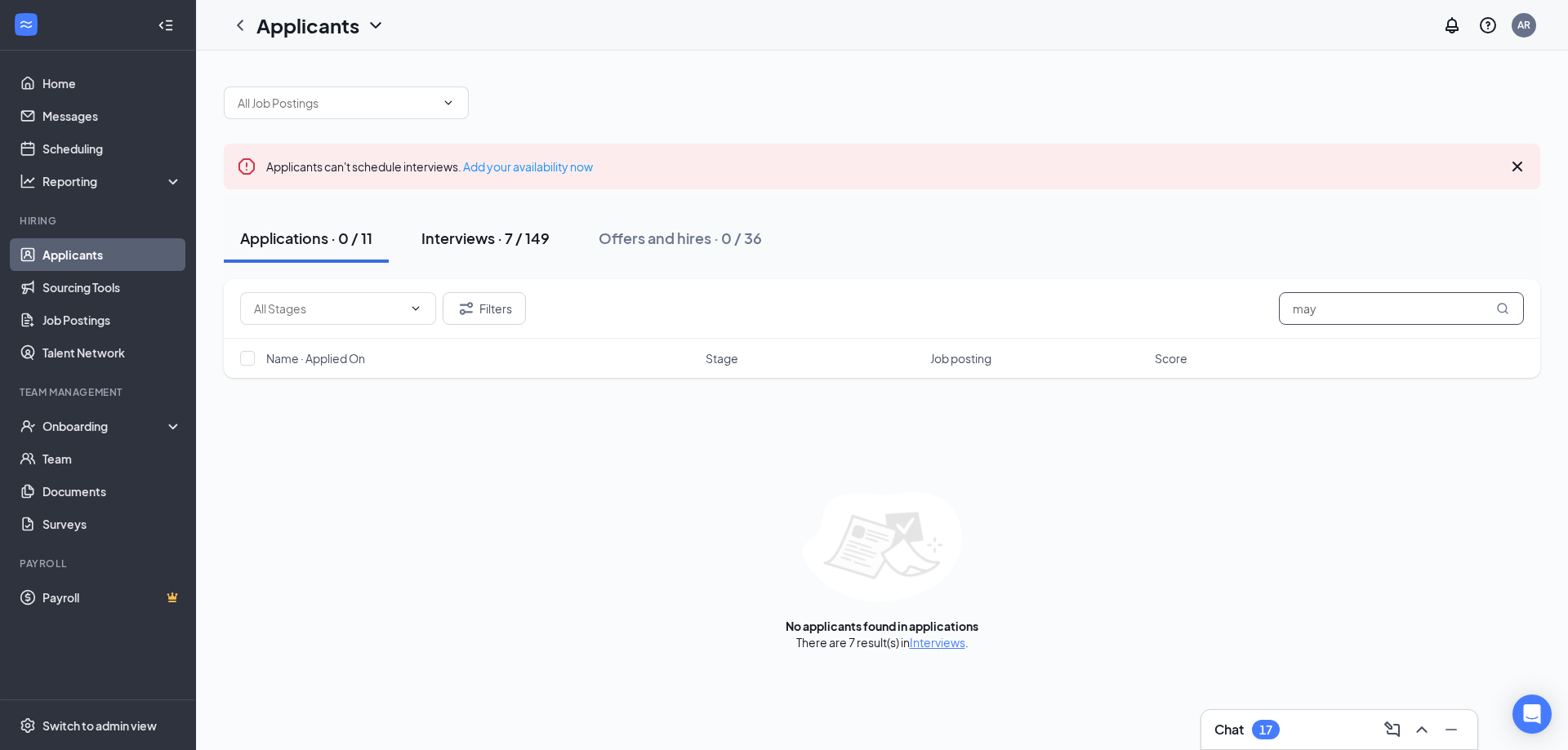
type input "may"
click at [476, 242] on div "Interviews · 7 / 149" at bounding box center [485, 238] width 128 height 20
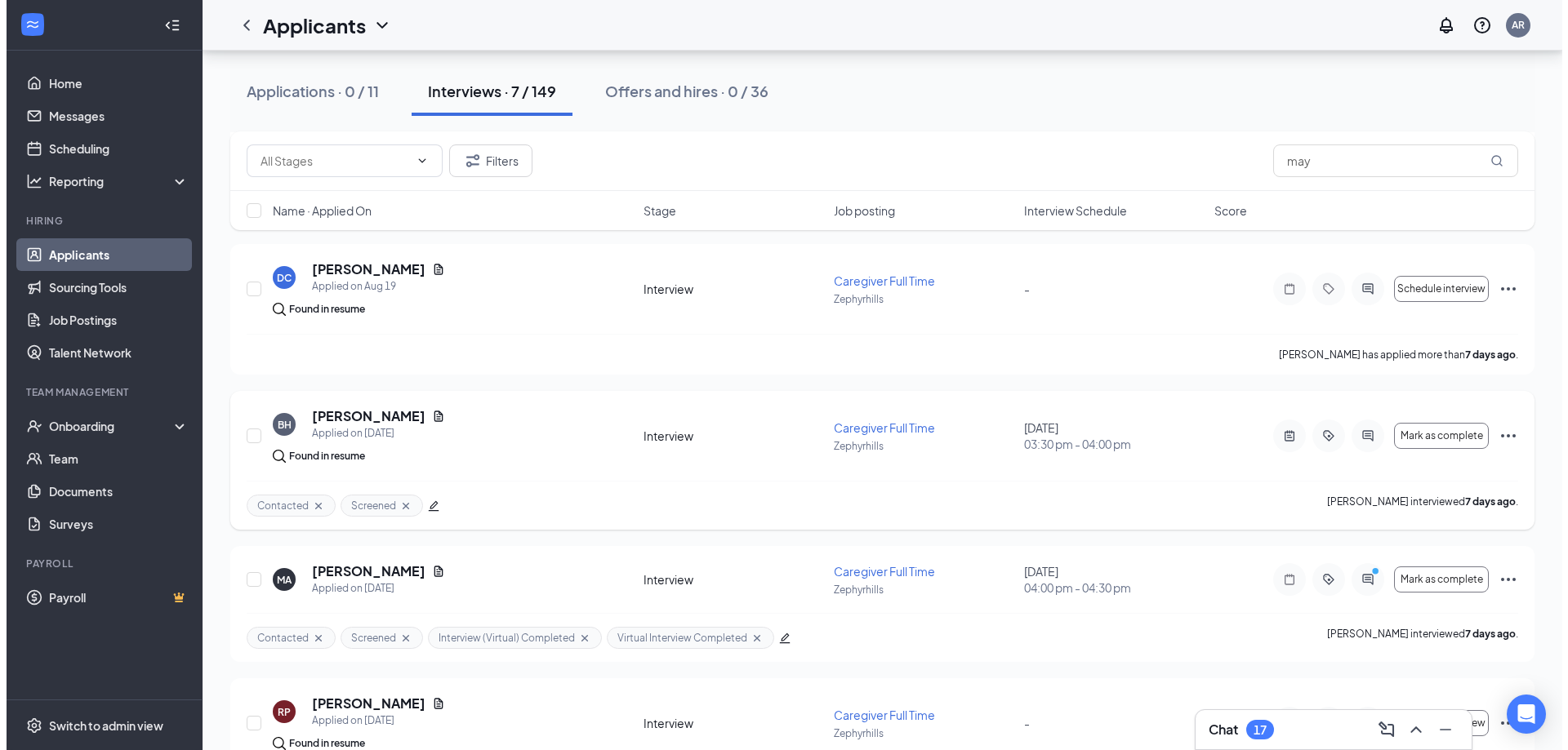
scroll to position [326, 0]
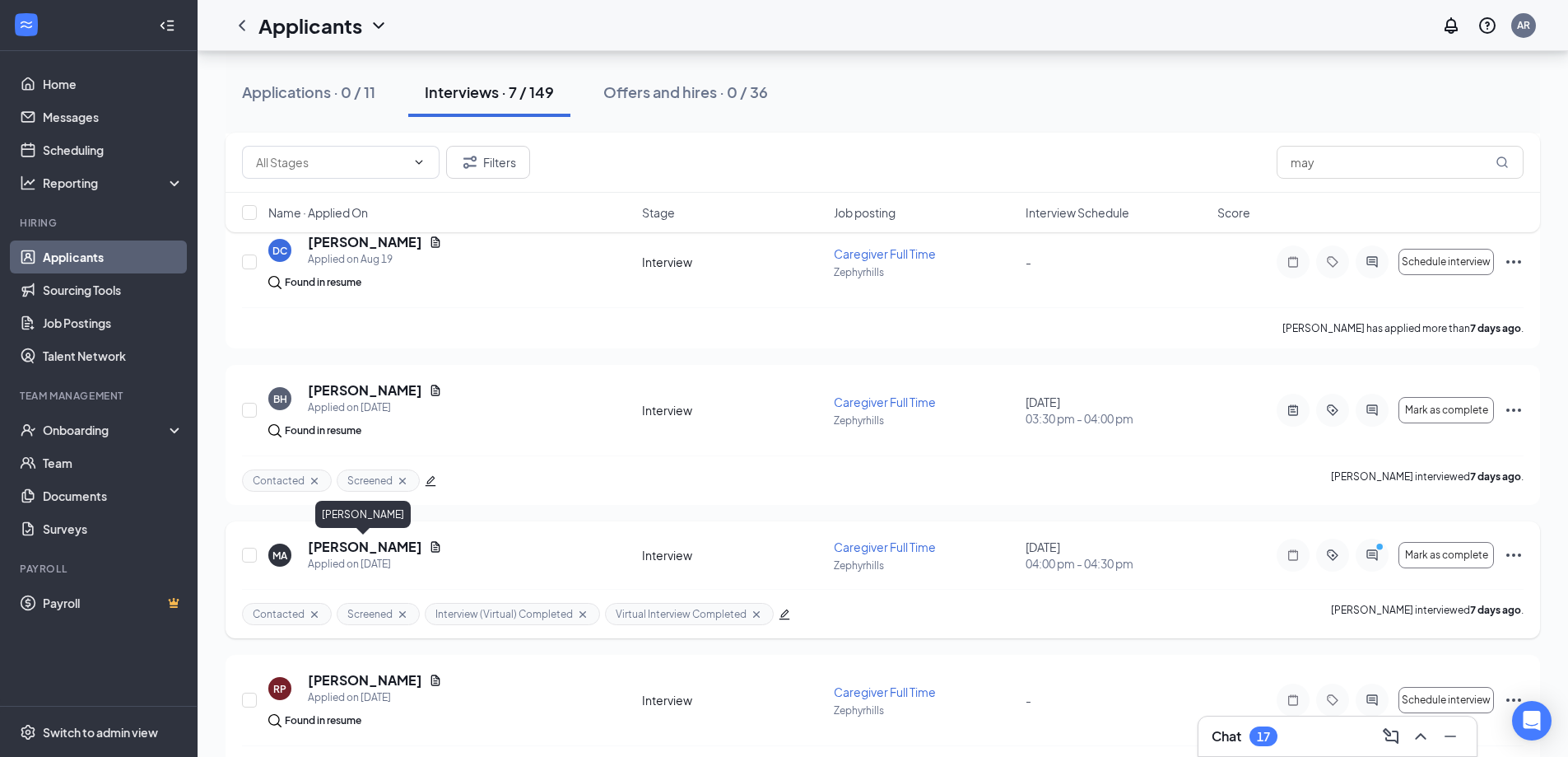
click at [354, 552] on h5 "[PERSON_NAME]" at bounding box center [365, 547] width 114 height 18
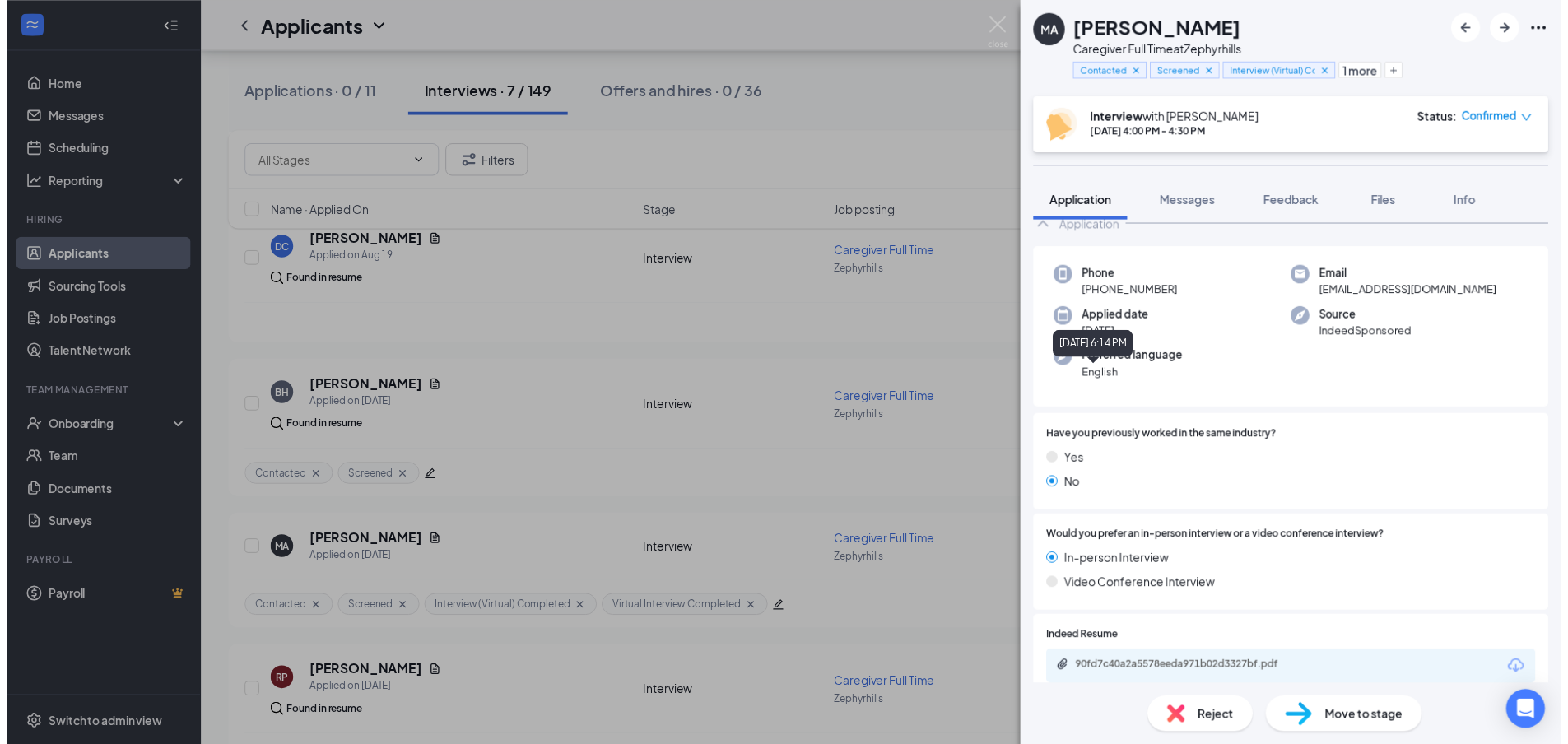
scroll to position [82, 0]
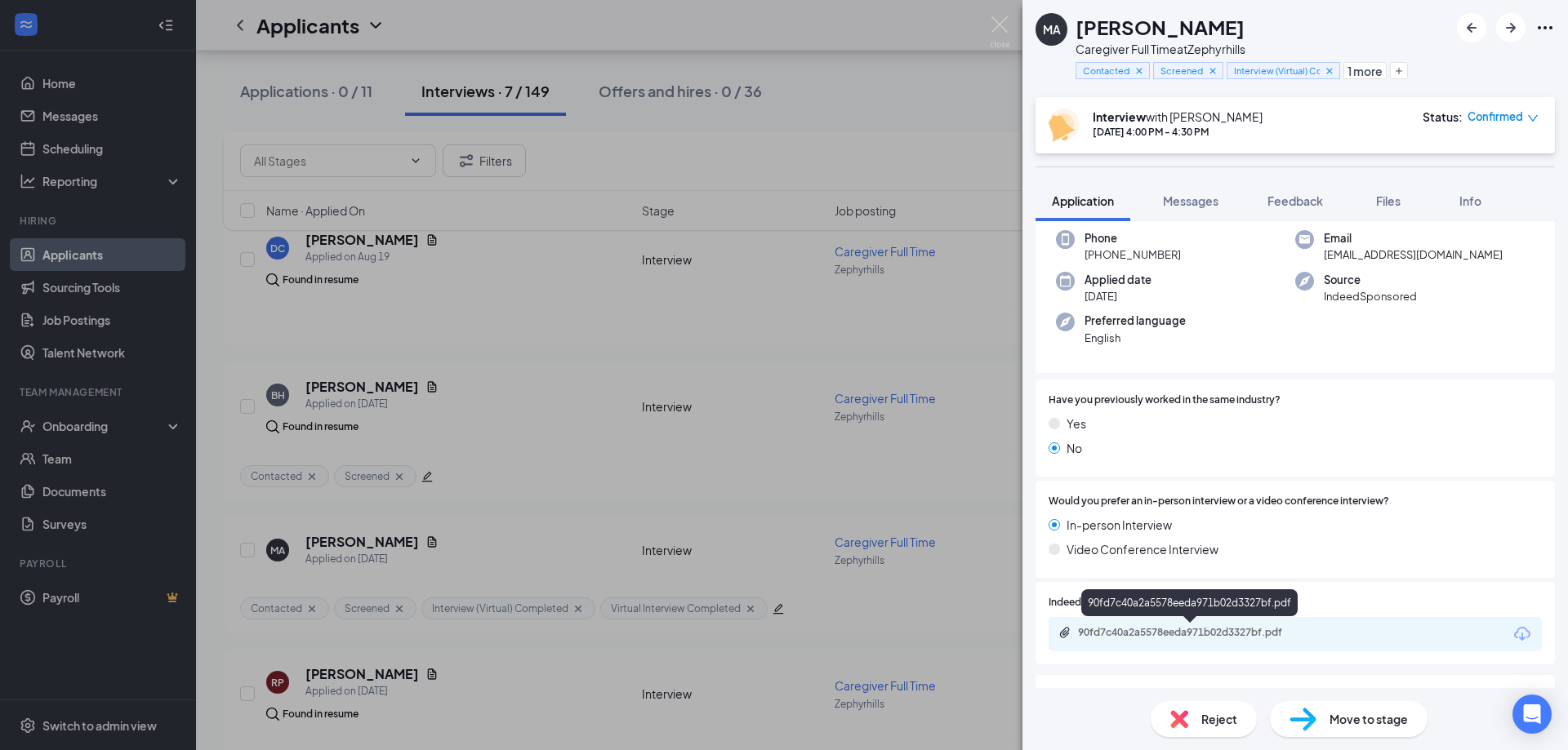
click at [1107, 629] on div "90fd7c40a2a5578eeda971b02d3327bf.pdf" at bounding box center [1192, 632] width 229 height 13
click at [671, 121] on div "MA [PERSON_NAME] Caregiver Full Time at Zephyrhills Contacted Screened Intervie…" at bounding box center [784, 375] width 1568 height 750
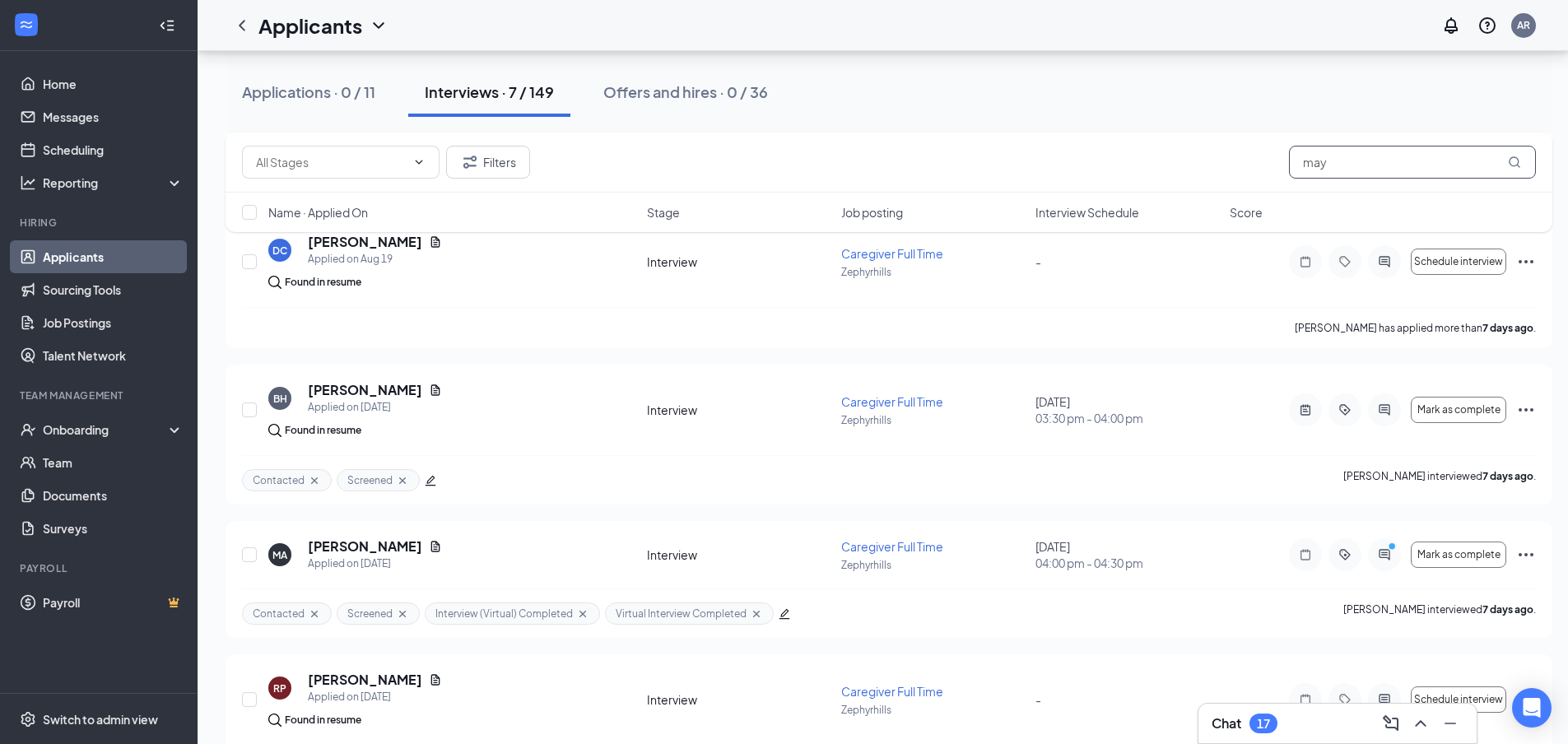
click at [1336, 159] on input "may" at bounding box center [1412, 162] width 247 height 33
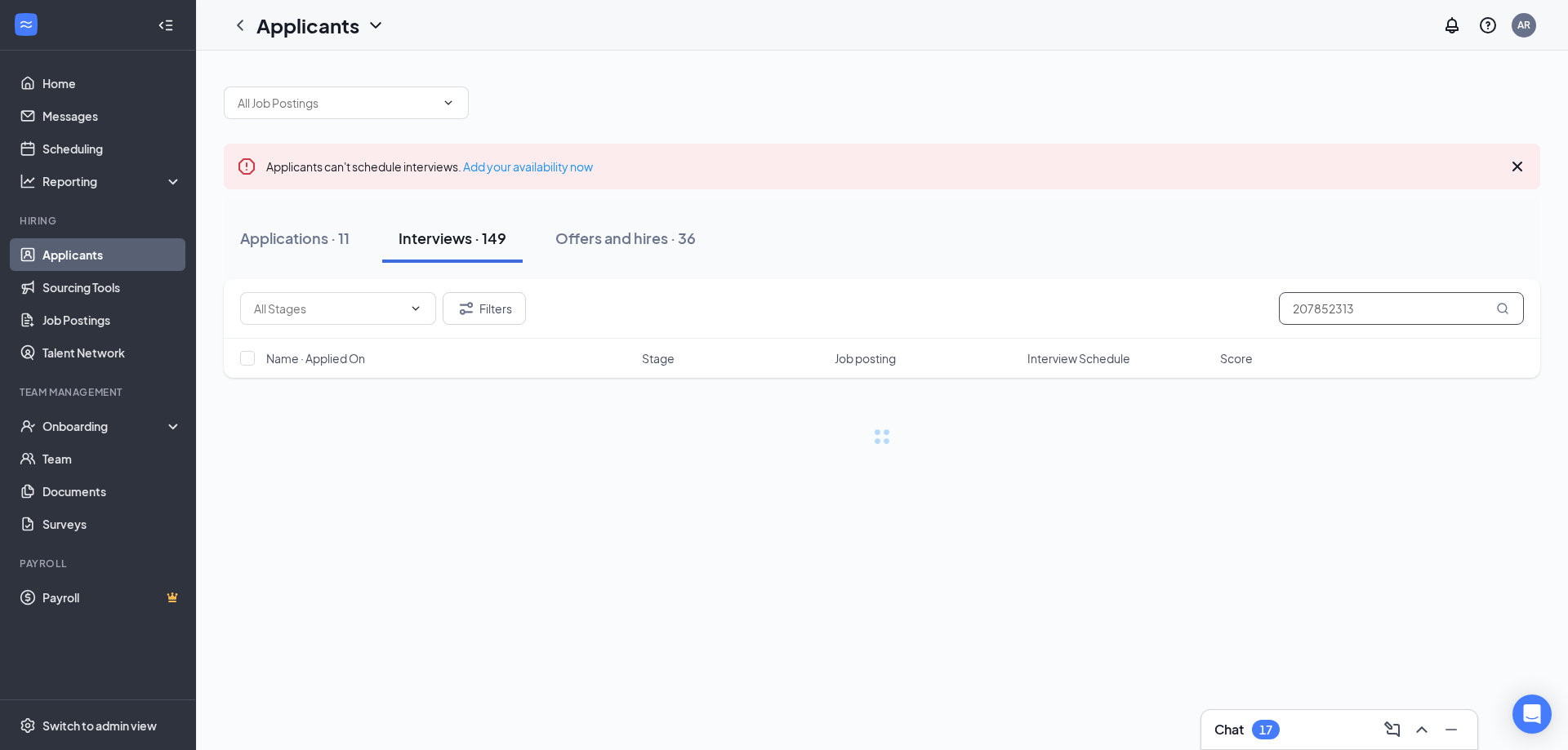
type input "2078523138"
click at [1345, 302] on input "2078523138" at bounding box center [1401, 309] width 245 height 33
